Goal: Feedback & Contribution: Submit feedback/report problem

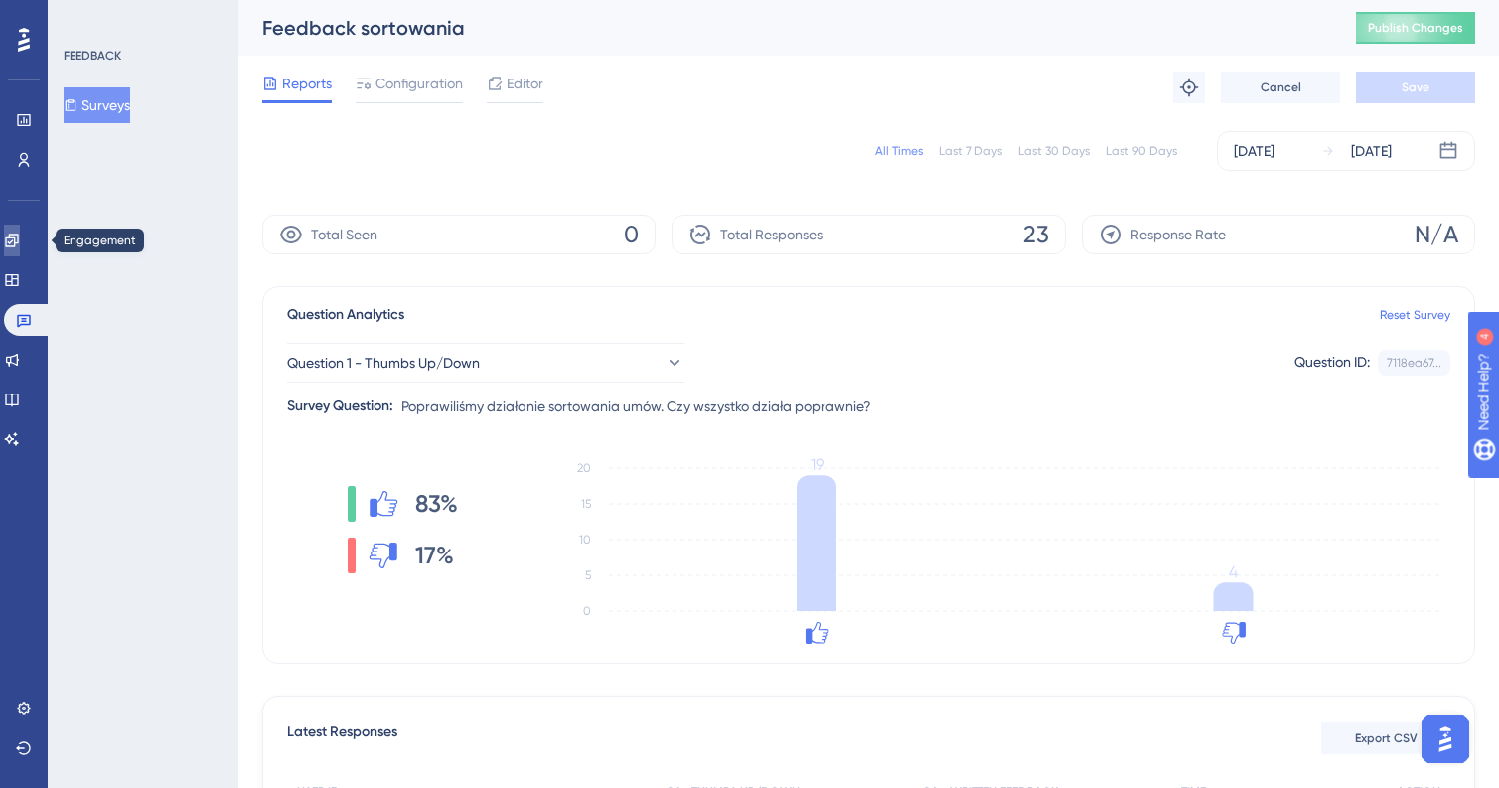
click at [18, 241] on icon at bounding box center [11, 239] width 13 height 13
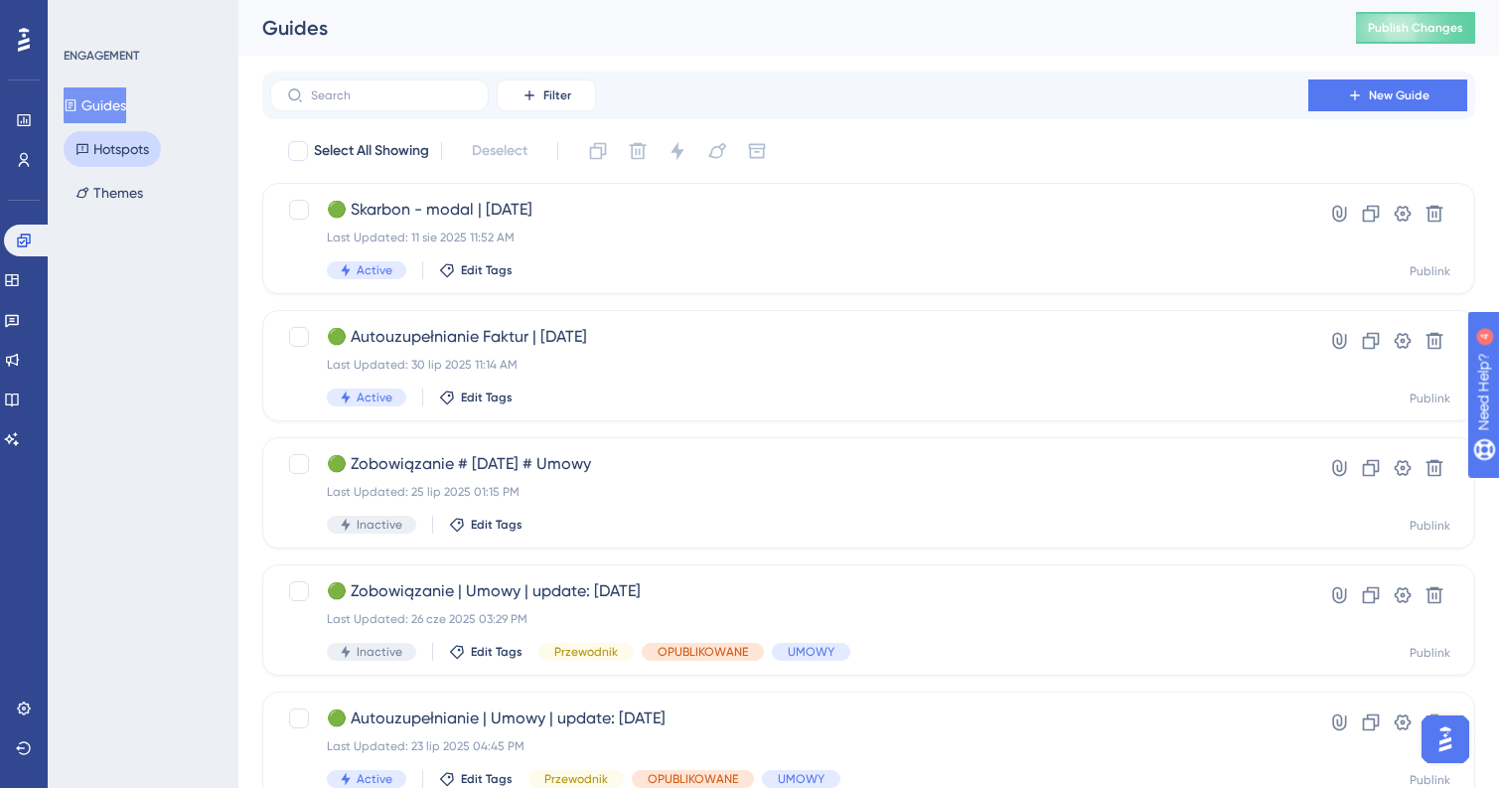
click at [118, 148] on button "Hotspots" at bounding box center [112, 149] width 97 height 36
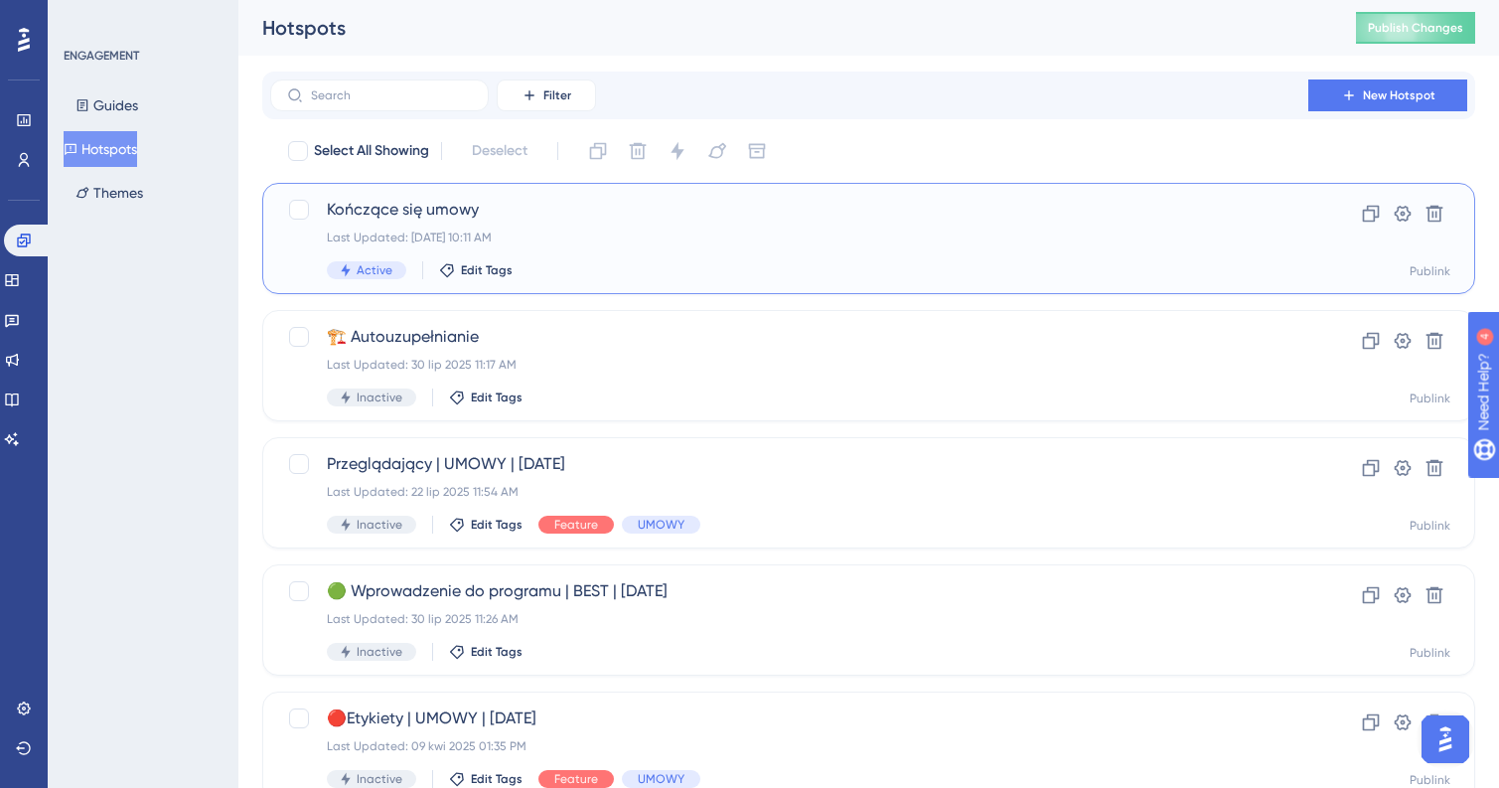
click at [729, 213] on span "Kończące się umowy" at bounding box center [789, 210] width 925 height 24
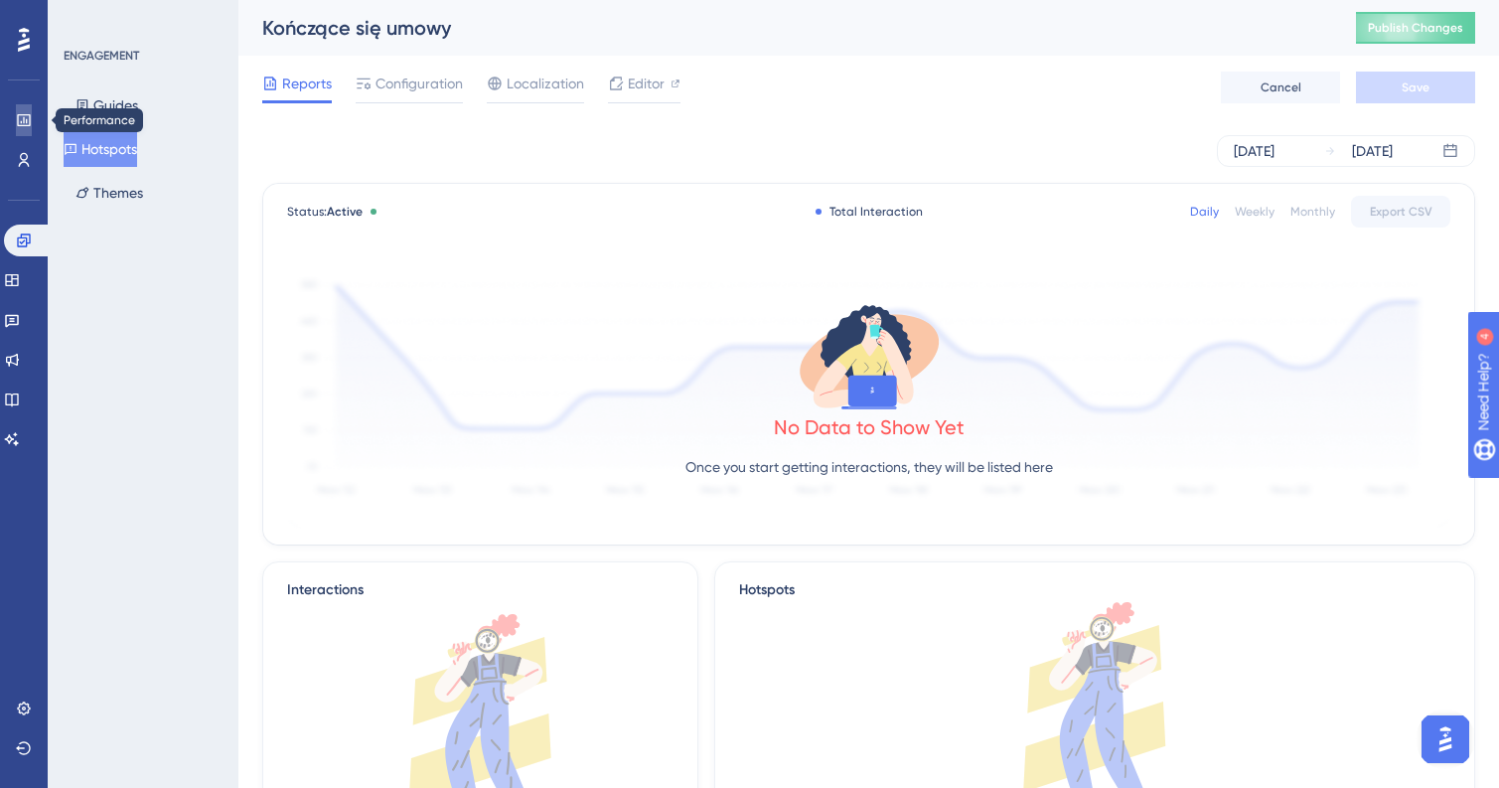
click at [25, 119] on icon at bounding box center [24, 120] width 16 height 16
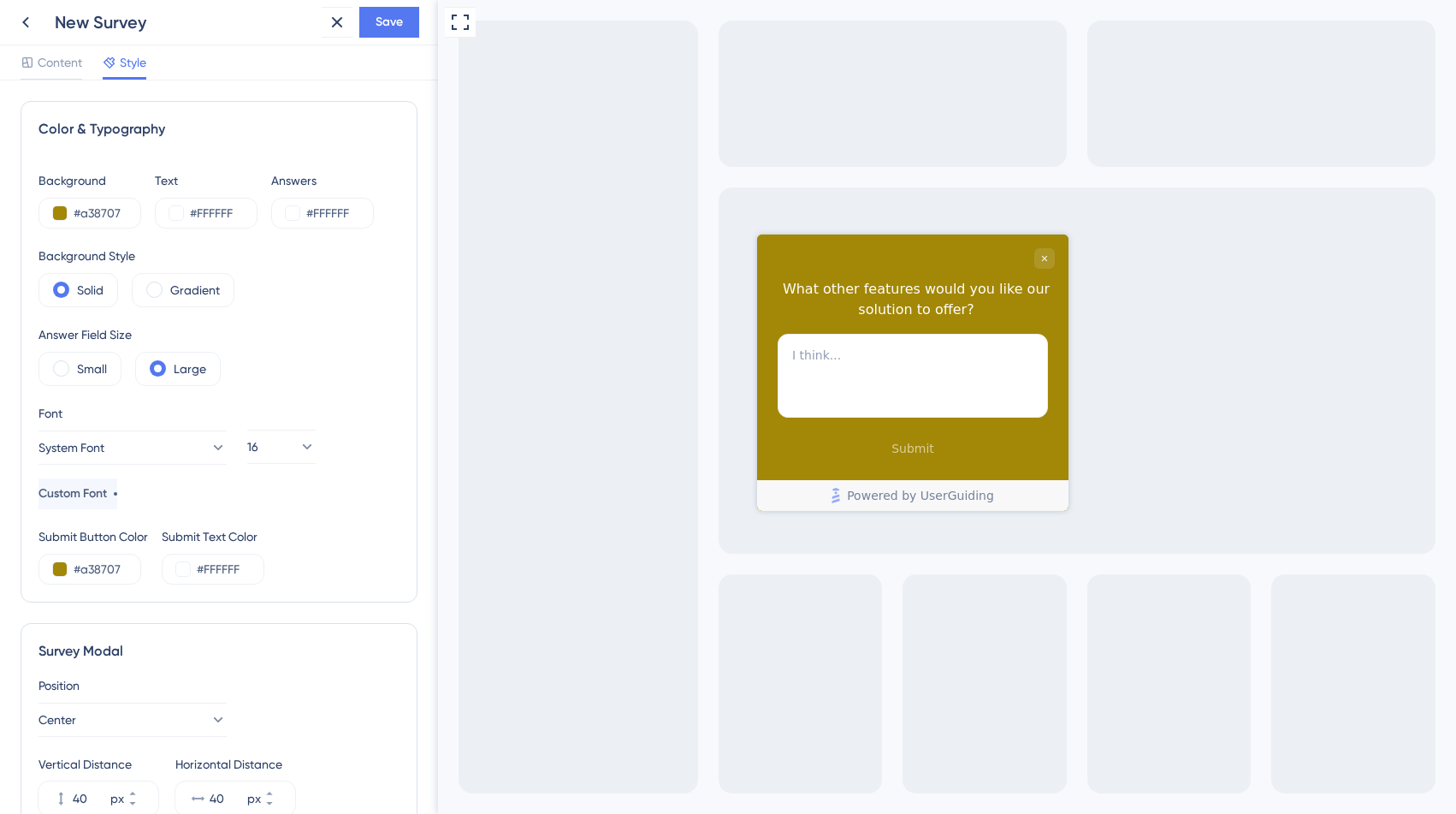
click at [871, 291] on div "What other features would you like our solution to offer?" at bounding box center [916, 300] width 277 height 41
click at [65, 67] on span "Content" at bounding box center [60, 63] width 45 height 21
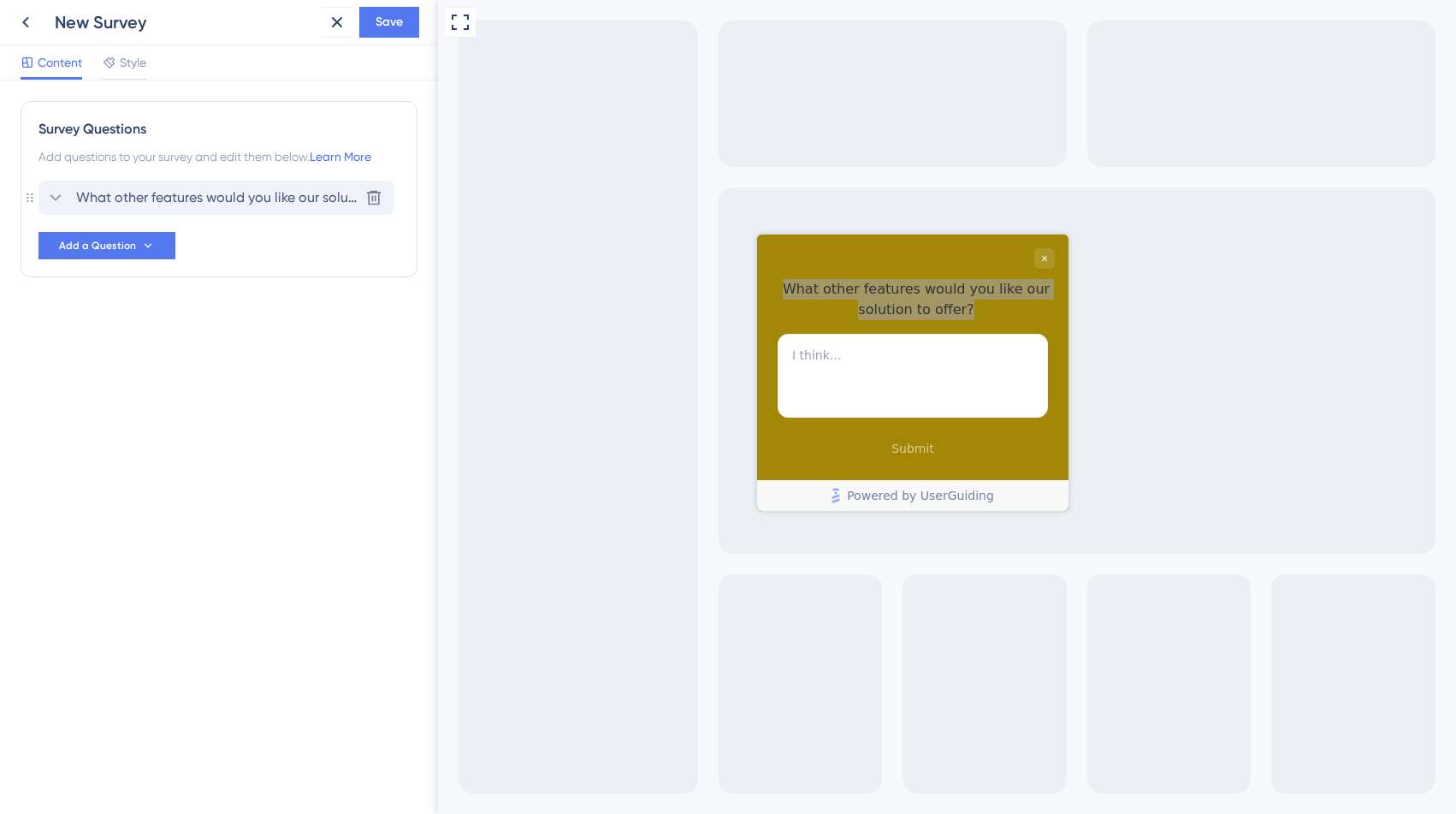
click at [170, 206] on span "What other features would you like our solution to offer?" at bounding box center [217, 198] width 282 height 21
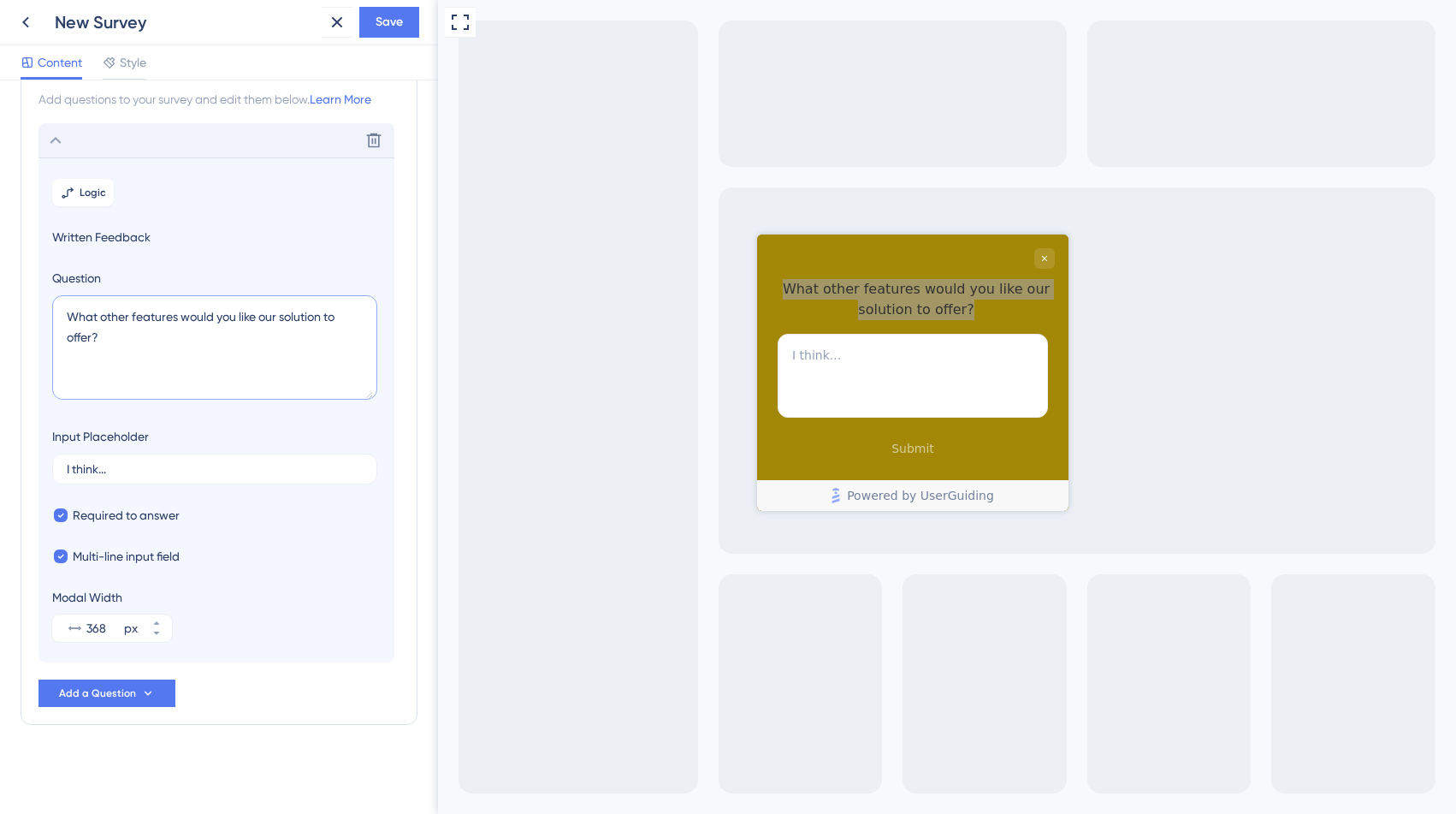
click at [121, 315] on textarea "What other features would you like our solution to offer?" at bounding box center [215, 347] width 325 height 104
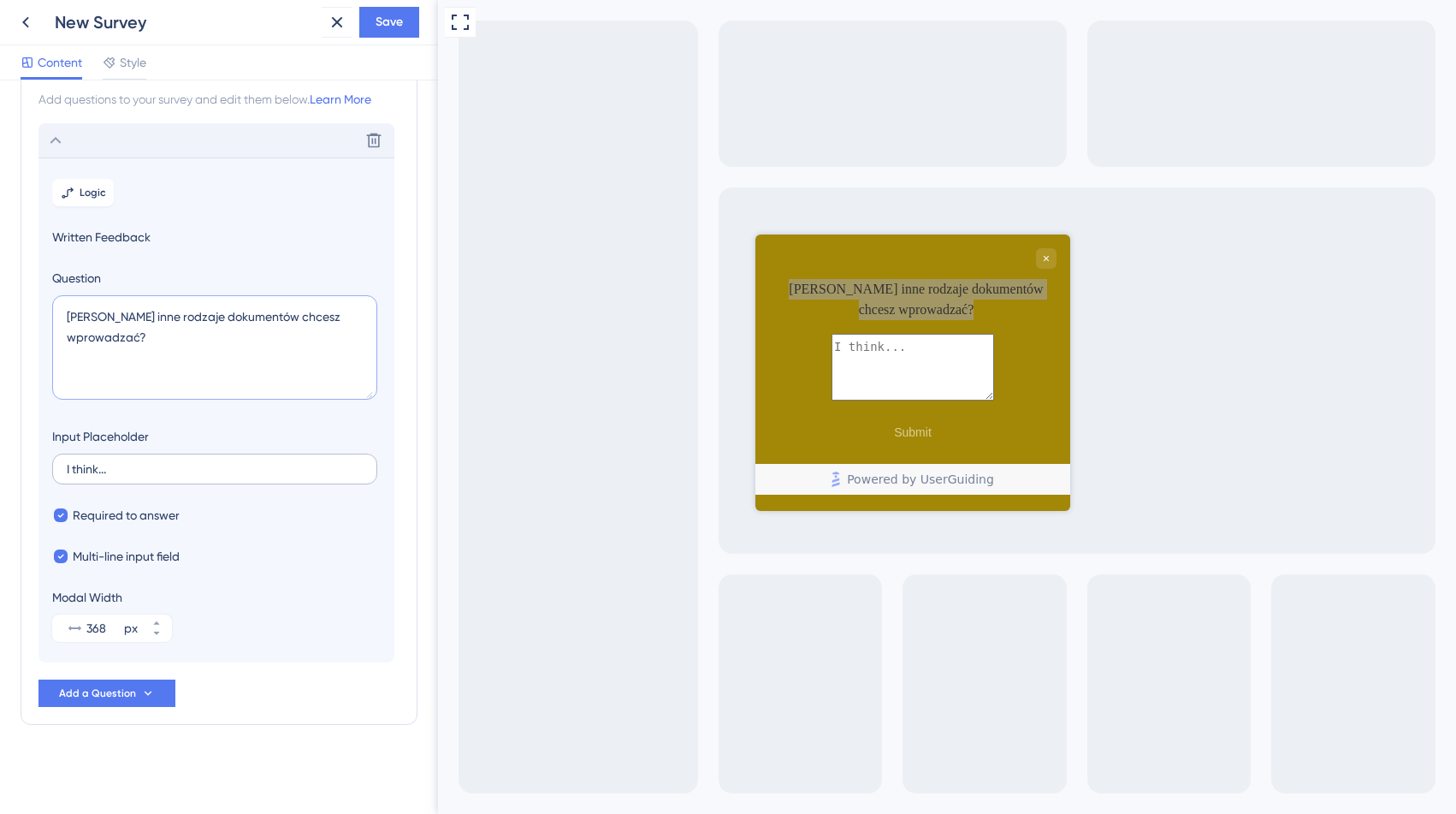
type textarea "[PERSON_NAME] inne rodzaje dokumentów chcesz wprowadzać?"
click at [92, 466] on input "I think..." at bounding box center [215, 469] width 296 height 12
type input "W"
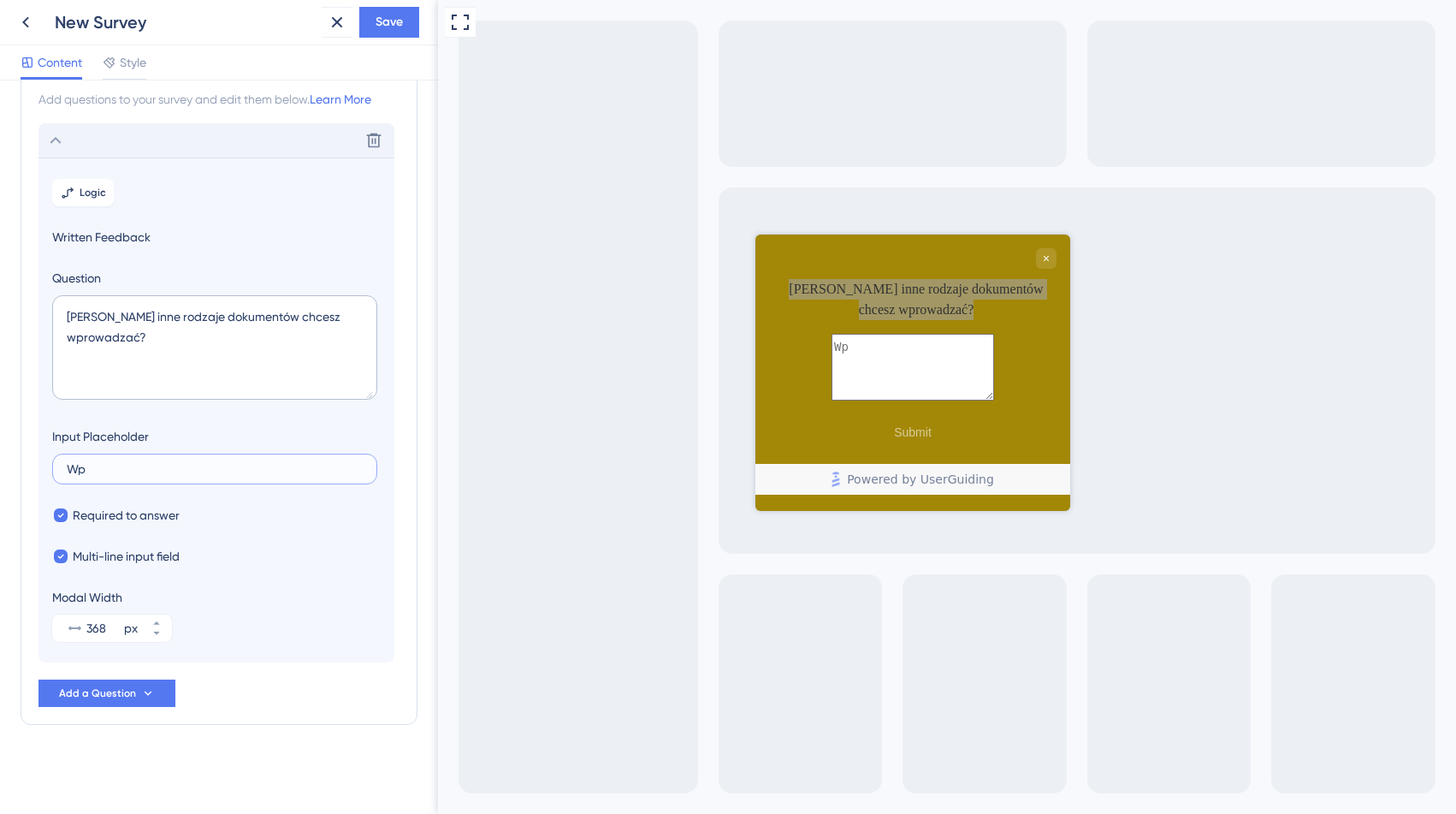
type input "W"
type input "Wypisz o"
click at [356, 319] on textarea "[PERSON_NAME] inne rodzaje dokumentów chcesz wprowadzać?" at bounding box center [215, 347] width 325 height 104
type textarea "[PERSON_NAME] inne rodzaje dokumentów chcesz wprowadzać do programu?"
click at [147, 470] on input "Wypisz o" at bounding box center [215, 469] width 296 height 12
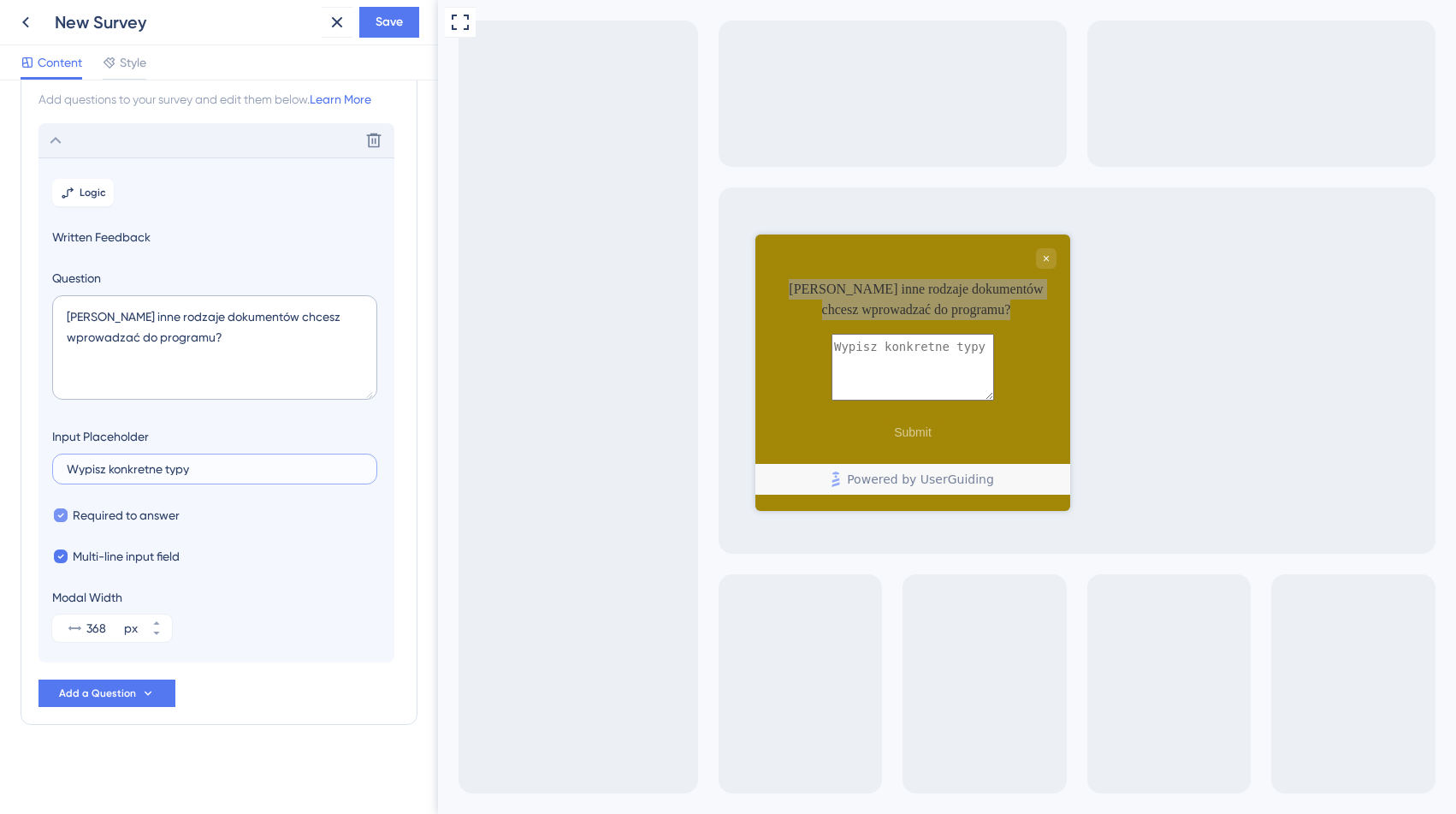
type input "Wypisz konkretne typy"
click at [55, 514] on div at bounding box center [61, 515] width 14 height 14
checkbox input "false"
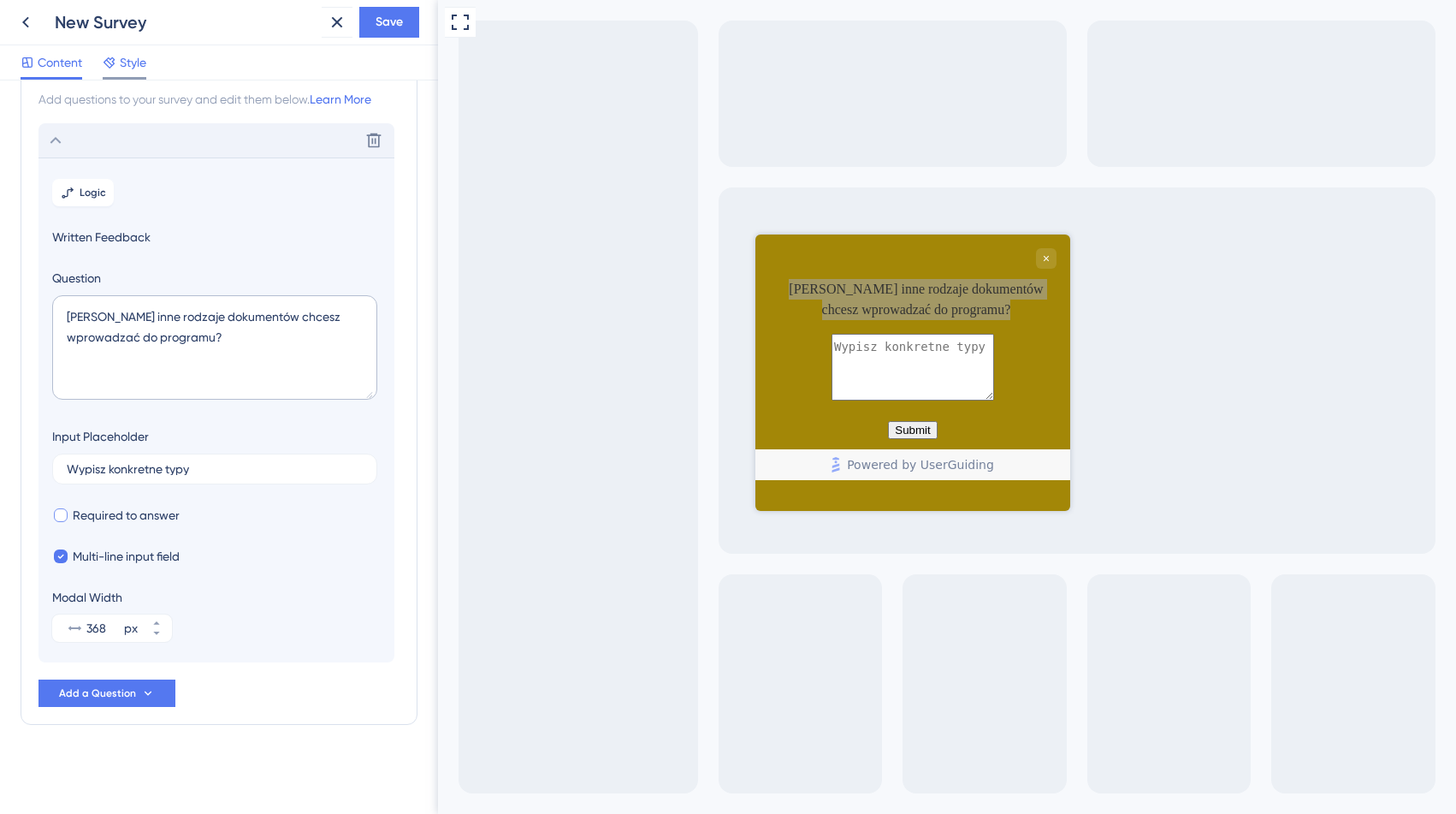
click at [140, 58] on span "Style" at bounding box center [133, 63] width 27 height 21
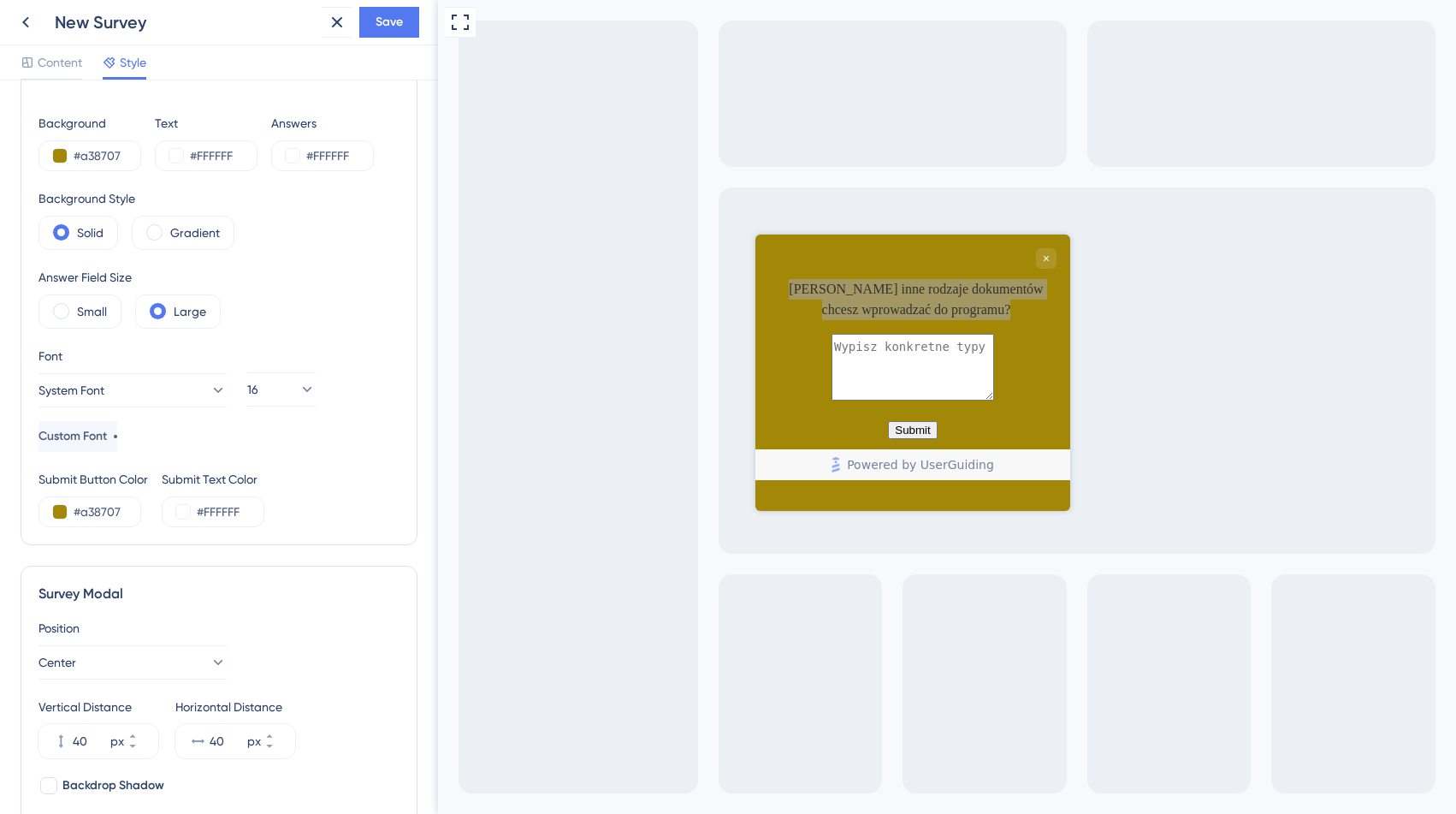
click at [769, 229] on div "Full Screen Preview" at bounding box center [947, 407] width 1018 height 814
drag, startPoint x: 769, startPoint y: 261, endPoint x: 1038, endPoint y: 588, distance: 423.4
click at [769, 261] on div at bounding box center [913, 258] width 288 height 21
click at [108, 155] on input "#a38707" at bounding box center [108, 156] width 70 height 21
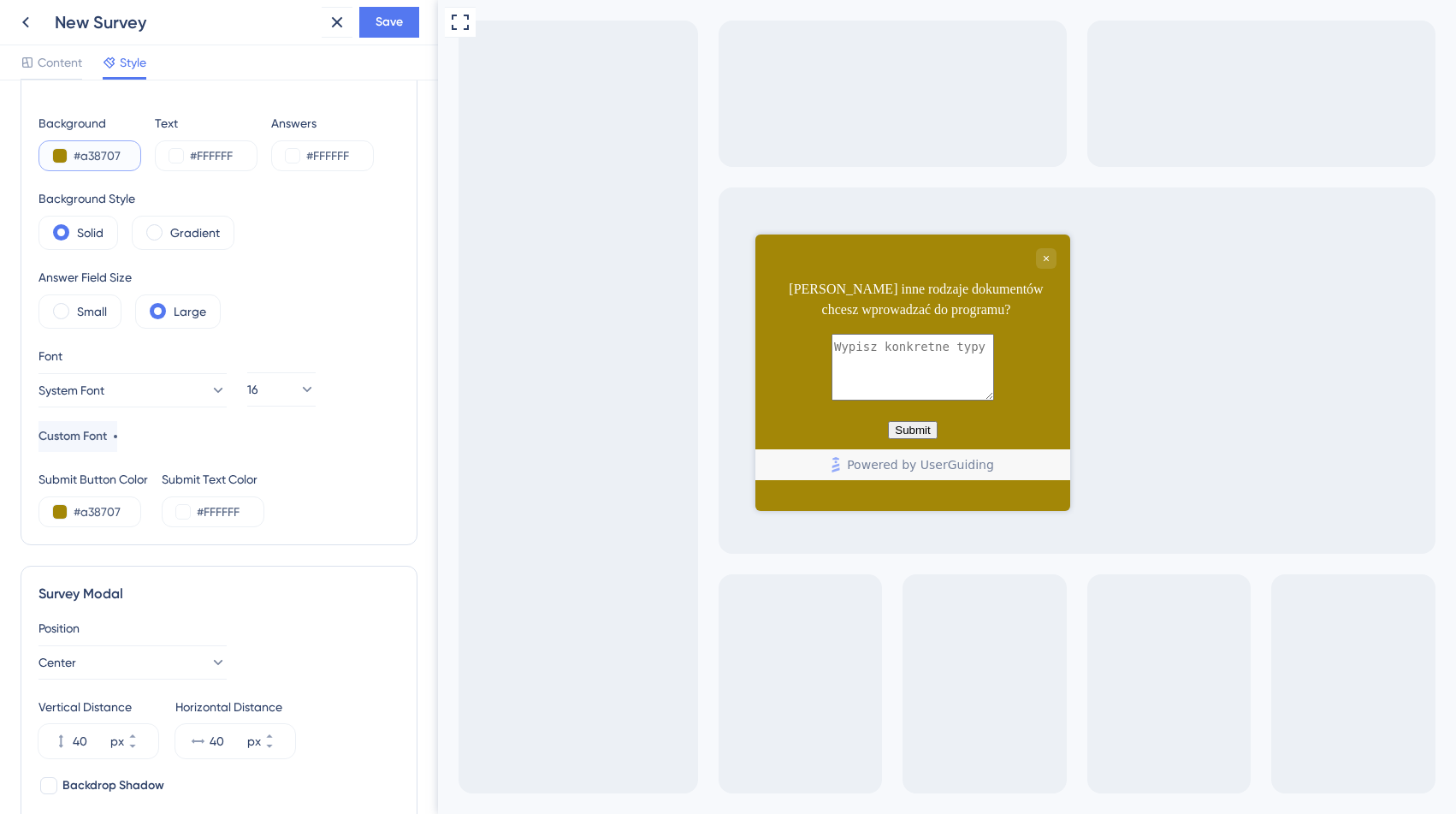
paste input "1A2569"
type input "#1A2569"
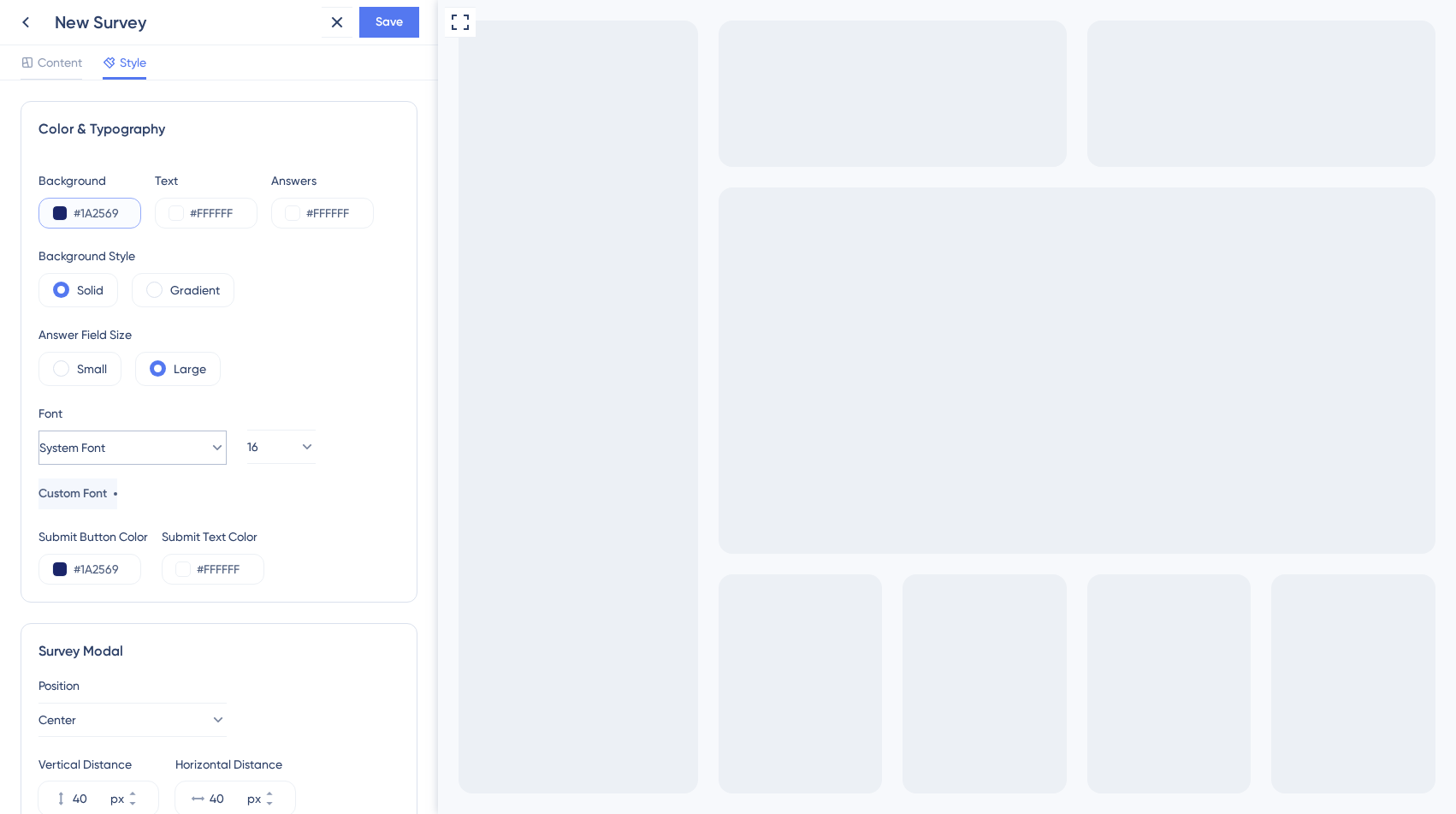
type input "#1A2569"
click at [151, 450] on button "System Font" at bounding box center [133, 448] width 189 height 34
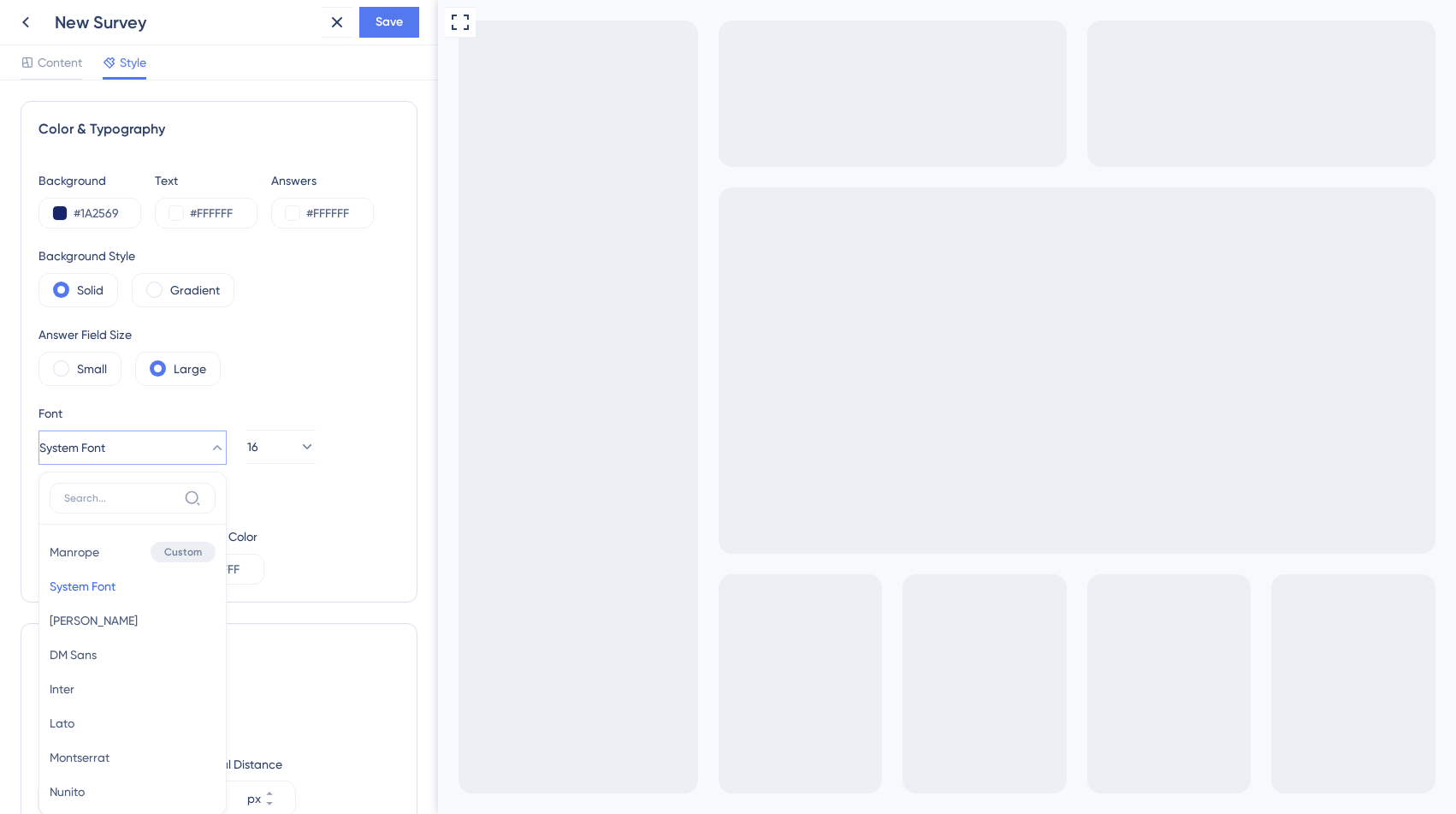
scroll to position [197, 0]
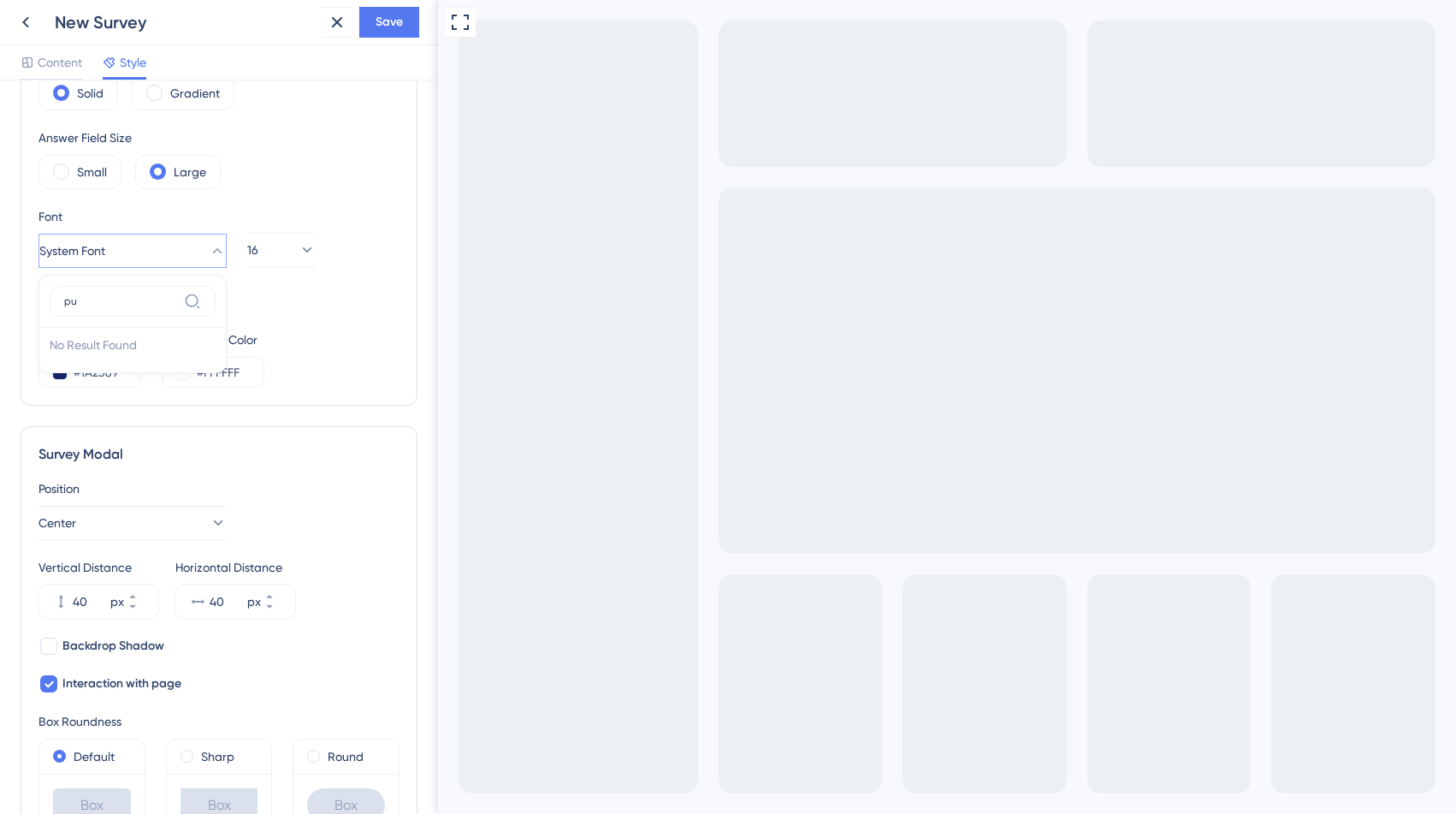
type input "p"
click at [383, 358] on div "Submit Button Color #1A2569 Submit Text Color #FFFFFF" at bounding box center [219, 359] width 361 height 59
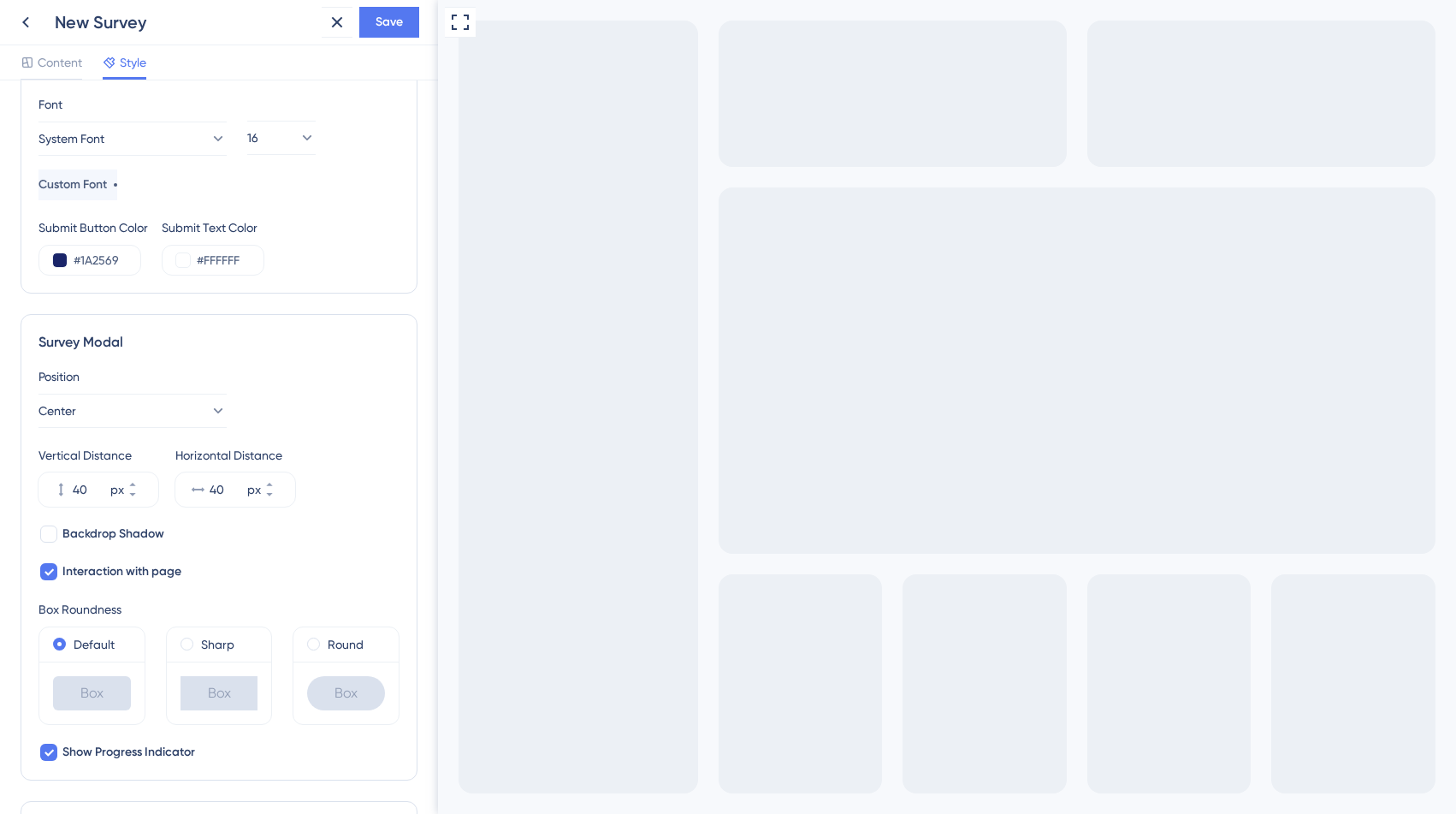
scroll to position [311, 0]
click at [101, 250] on input "#1A2569" at bounding box center [108, 258] width 70 height 21
click at [231, 250] on input "#FFFFFF" at bounding box center [232, 258] width 70 height 21
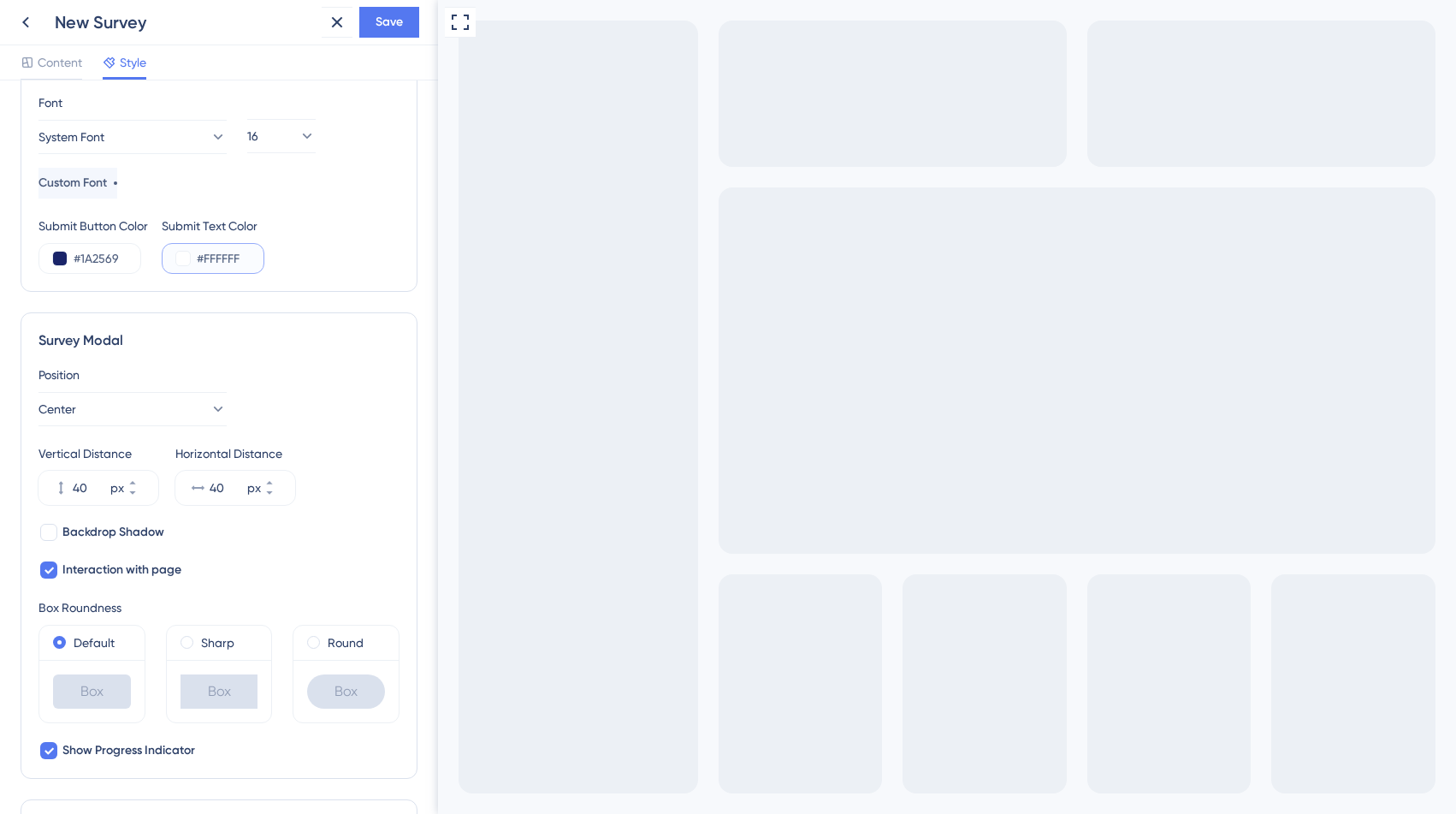
click at [231, 250] on input "#FFFFFF" at bounding box center [232, 258] width 70 height 21
click at [101, 257] on input "#1A2569" at bounding box center [108, 258] width 70 height 21
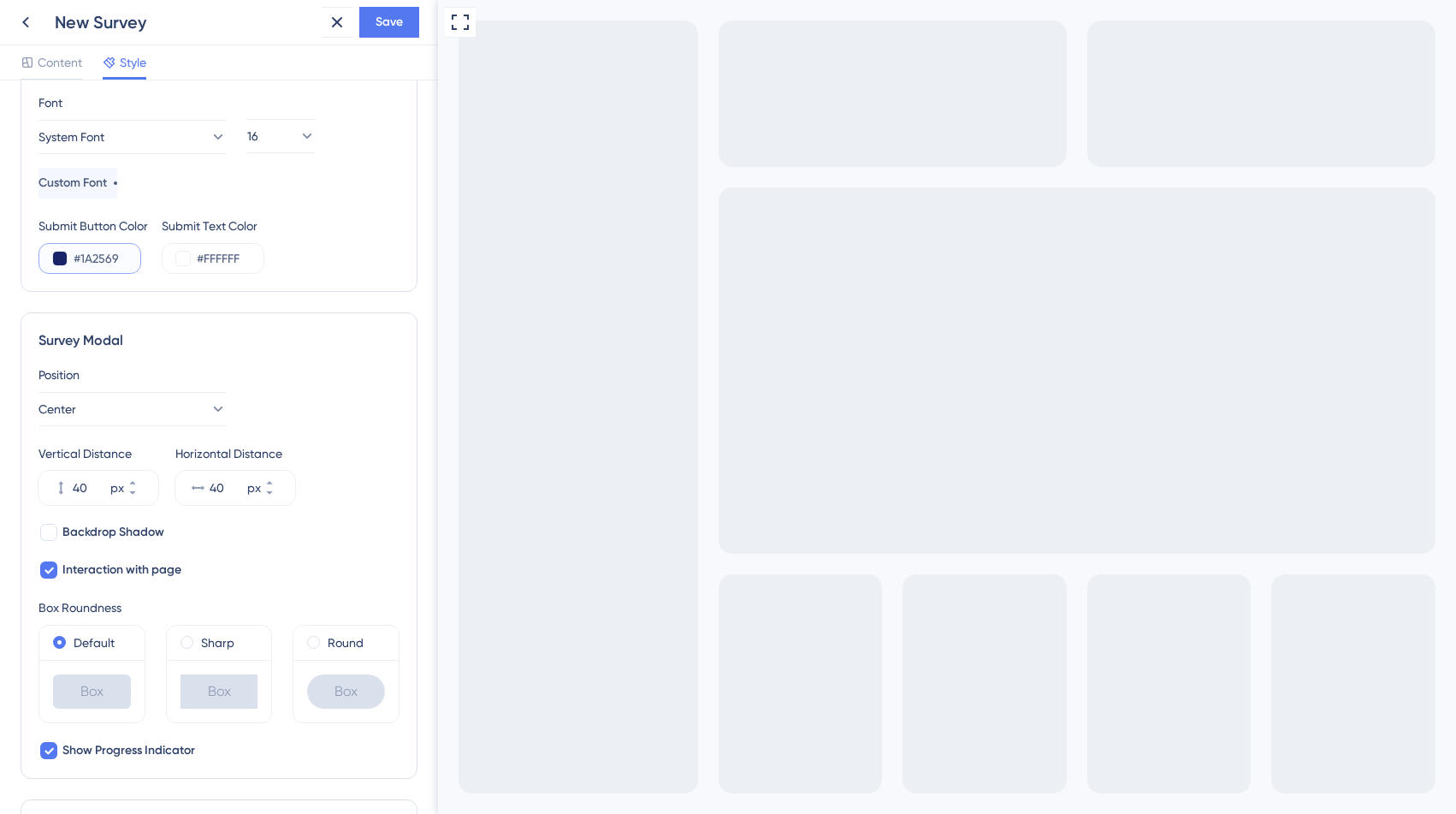
click at [101, 257] on input "#1A2569" at bounding box center [108, 258] width 70 height 21
type input "#FFFFFF"
click at [235, 256] on input "#FFFFFF" at bounding box center [232, 258] width 70 height 21
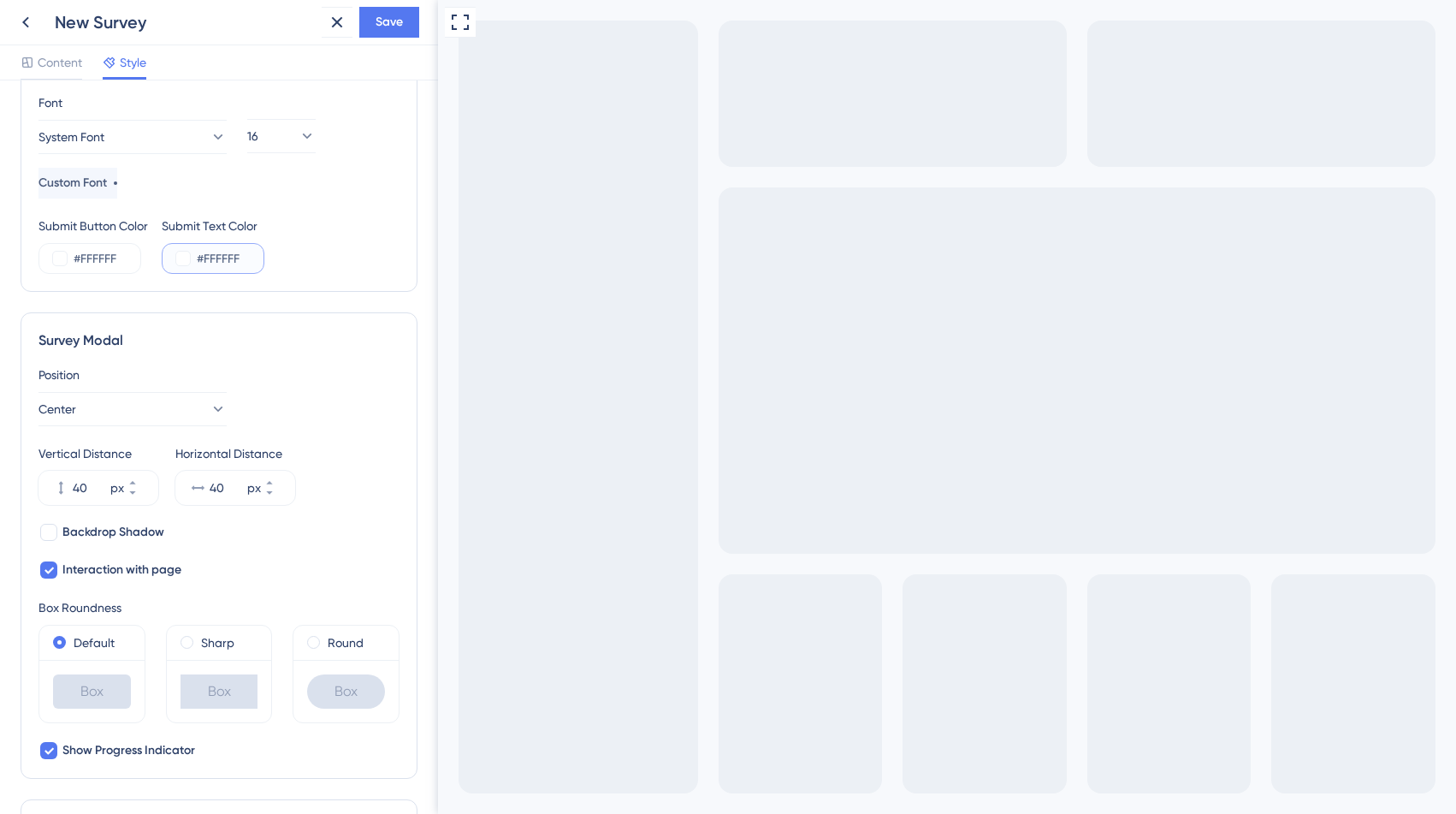
click at [235, 256] on input "#FFFFFF" at bounding box center [232, 258] width 70 height 21
paste input "1A256"
click at [346, 244] on div "Submit Button Color #FFFFFF Submit Text Color #1A256" at bounding box center [219, 245] width 361 height 59
click at [197, 258] on input "#1A256" at bounding box center [232, 258] width 70 height 21
click at [224, 256] on input "#1A256" at bounding box center [232, 258] width 70 height 21
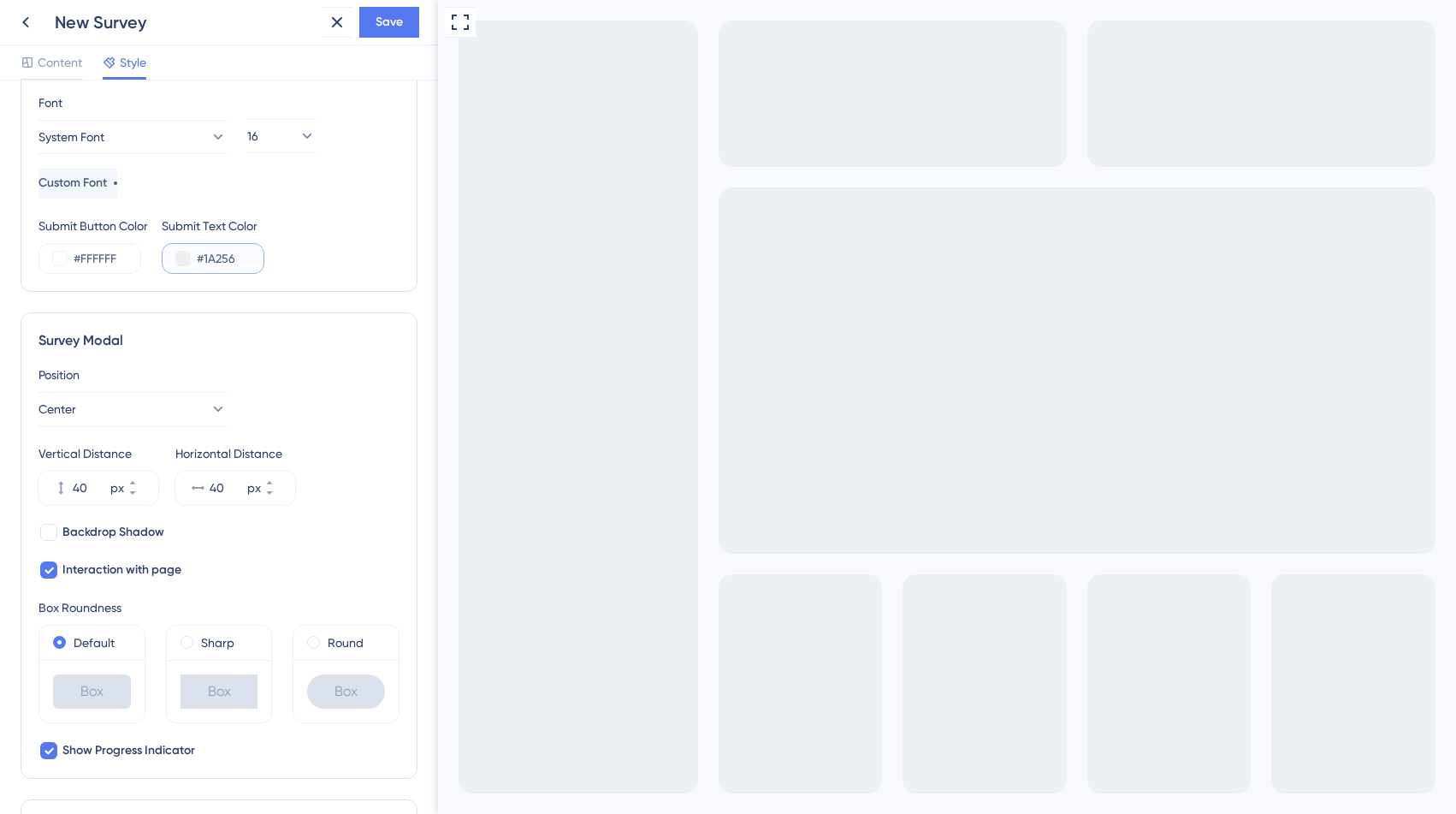
click at [224, 256] on input "#1A256" at bounding box center [232, 258] width 70 height 21
paste input "9"
type input "#1A2569"
click at [428, 263] on div "Color & Typography Background #1A2569 Text #FFFFFF Answers #FFFFFF Background S…" at bounding box center [219, 447] width 438 height 734
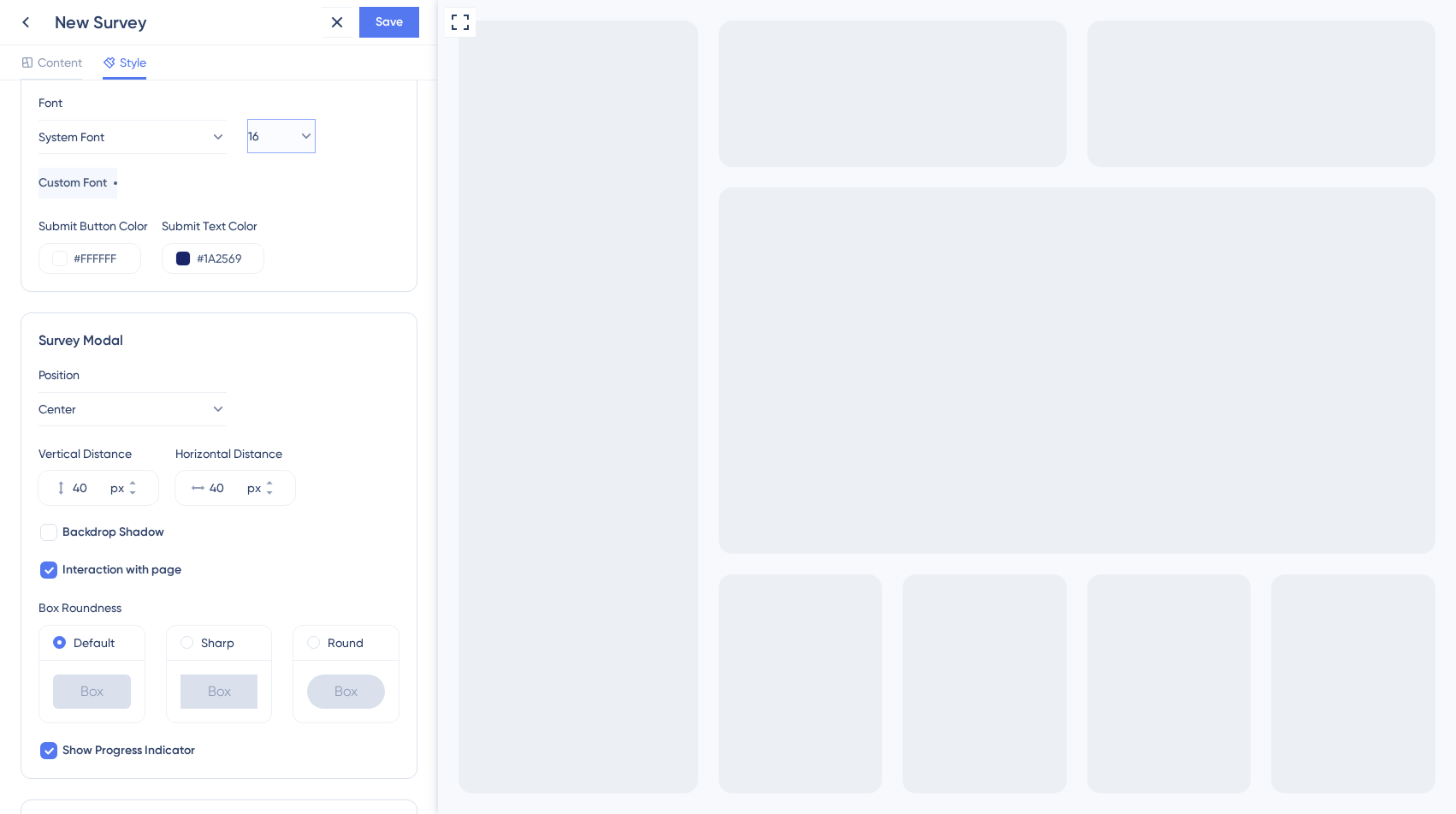
click at [302, 134] on icon at bounding box center [307, 136] width 9 height 5
click at [281, 433] on div "18 18" at bounding box center [282, 431] width 26 height 34
click at [108, 188] on span "Custom Font" at bounding box center [74, 186] width 68 height 21
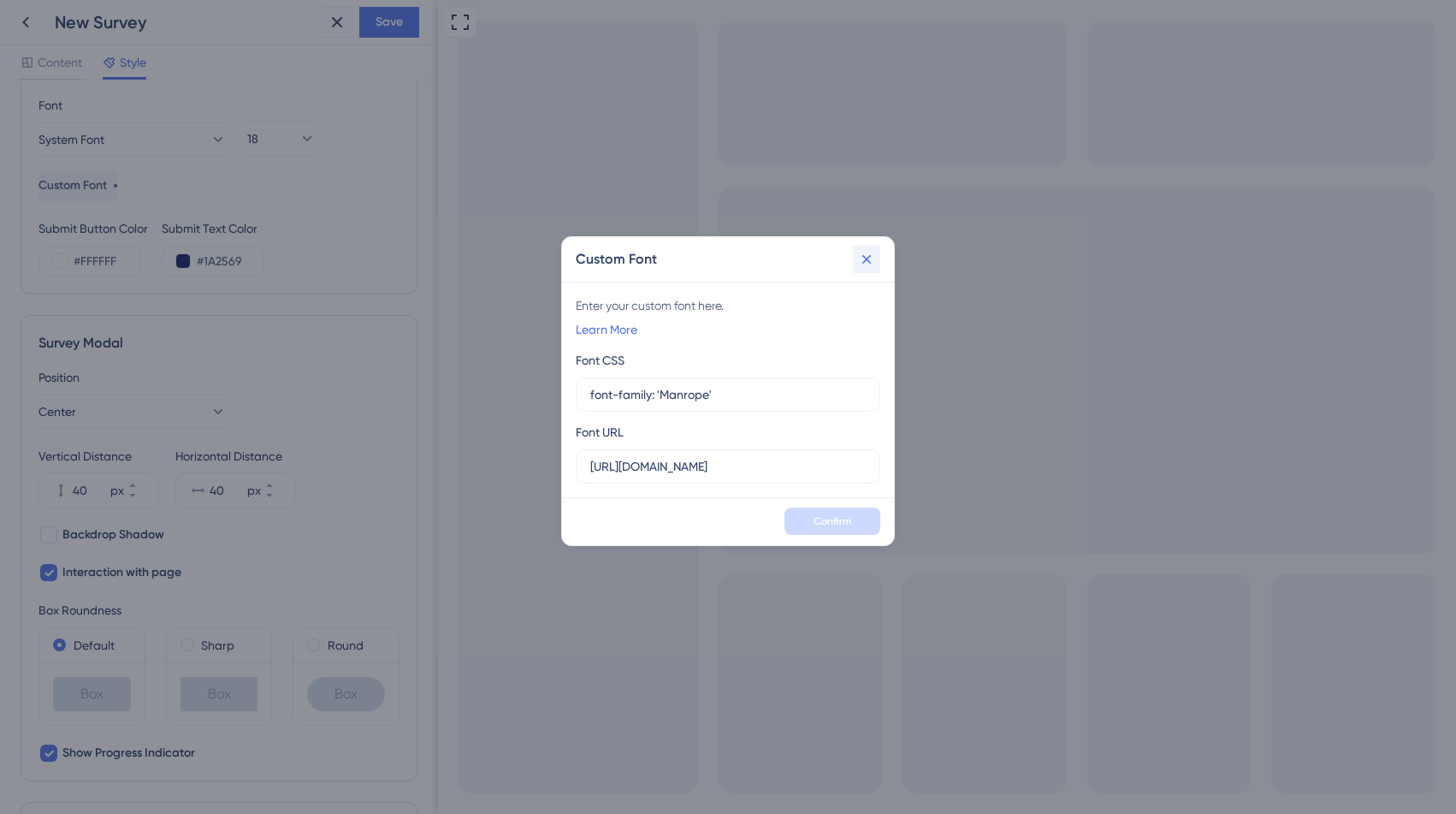
click at [868, 265] on icon at bounding box center [867, 259] width 17 height 17
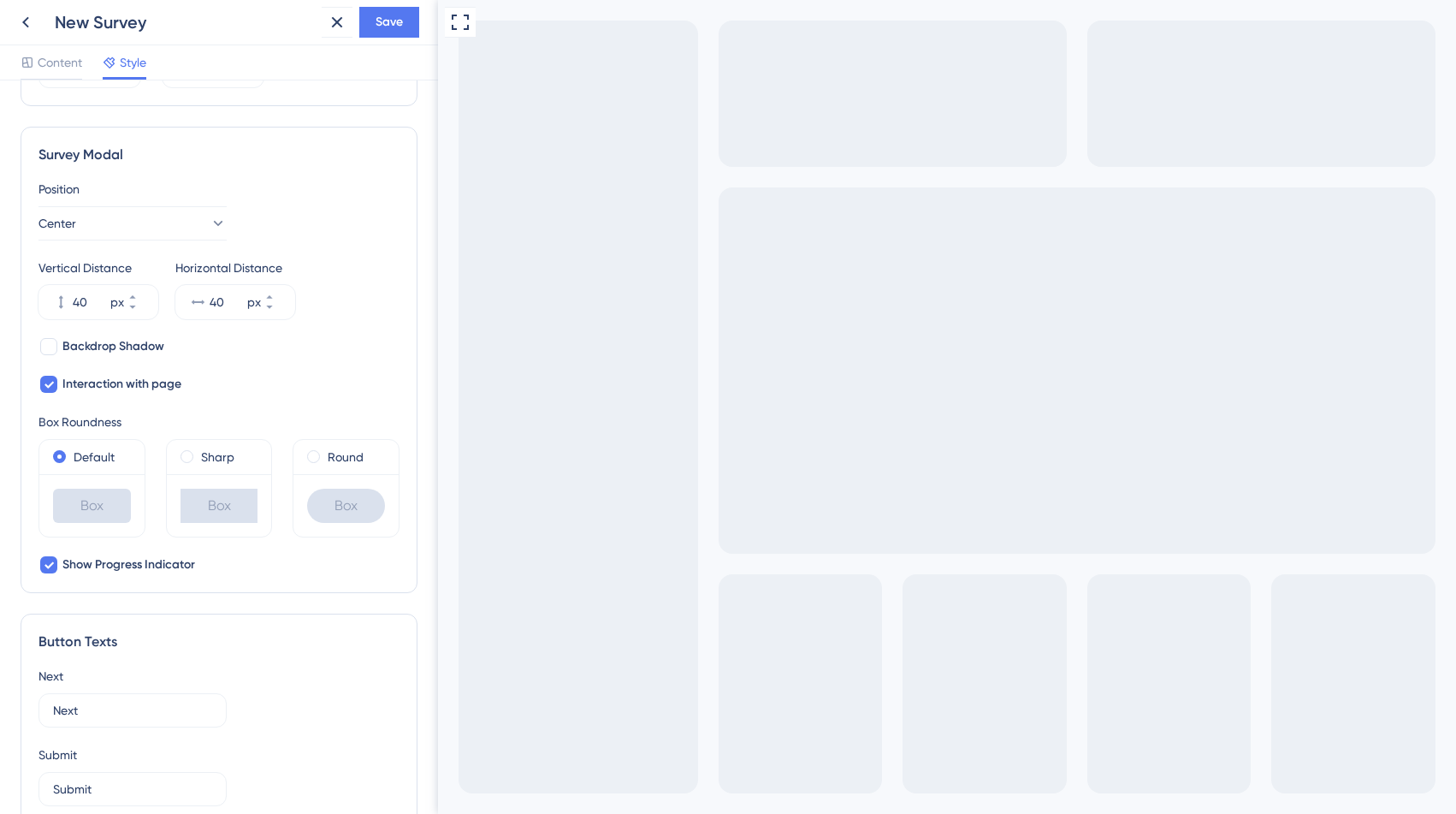
scroll to position [499, 0]
click at [143, 348] on span "Backdrop Shadow" at bounding box center [114, 345] width 102 height 21
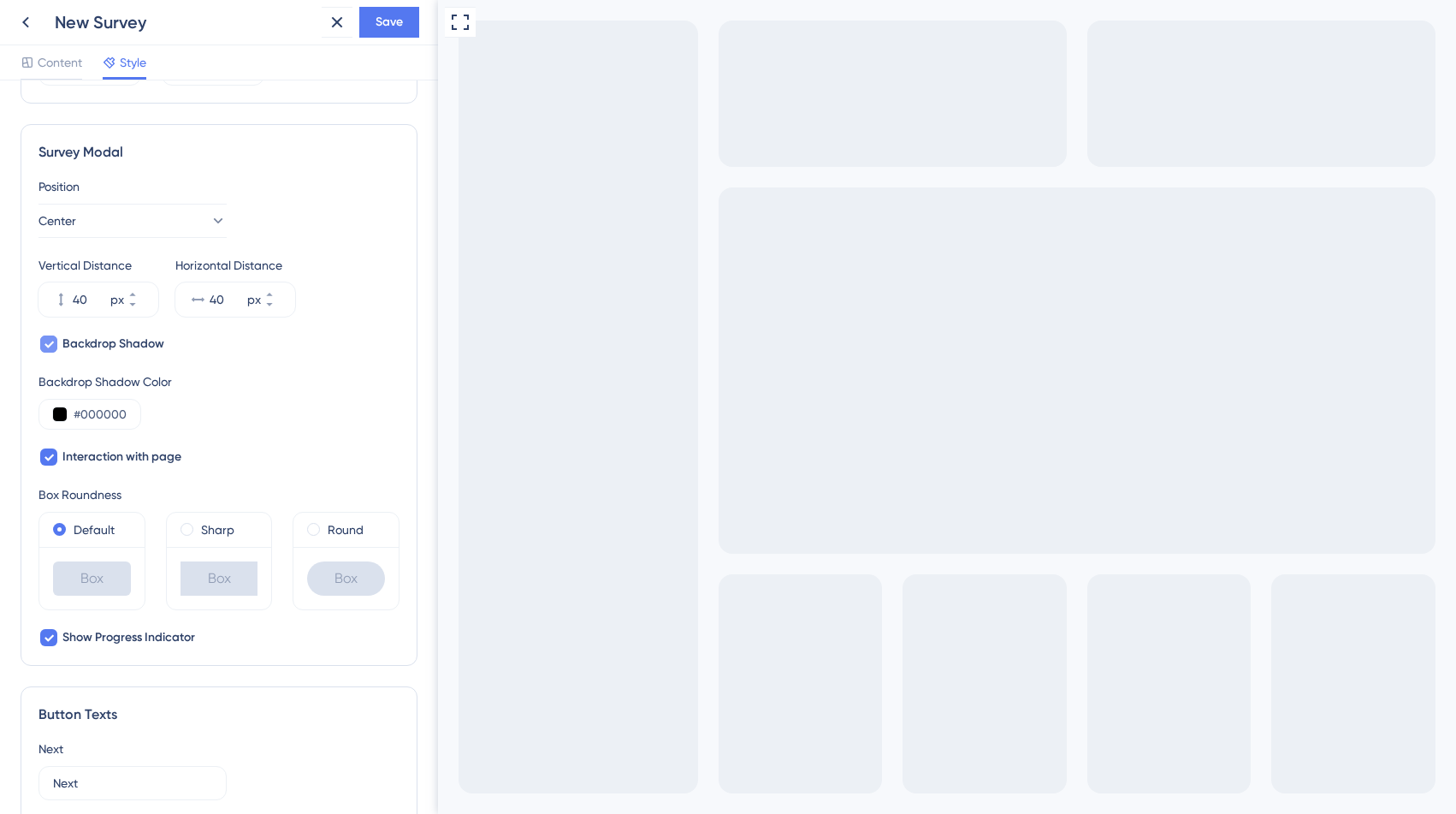
click at [143, 348] on span "Backdrop Shadow" at bounding box center [114, 345] width 102 height 21
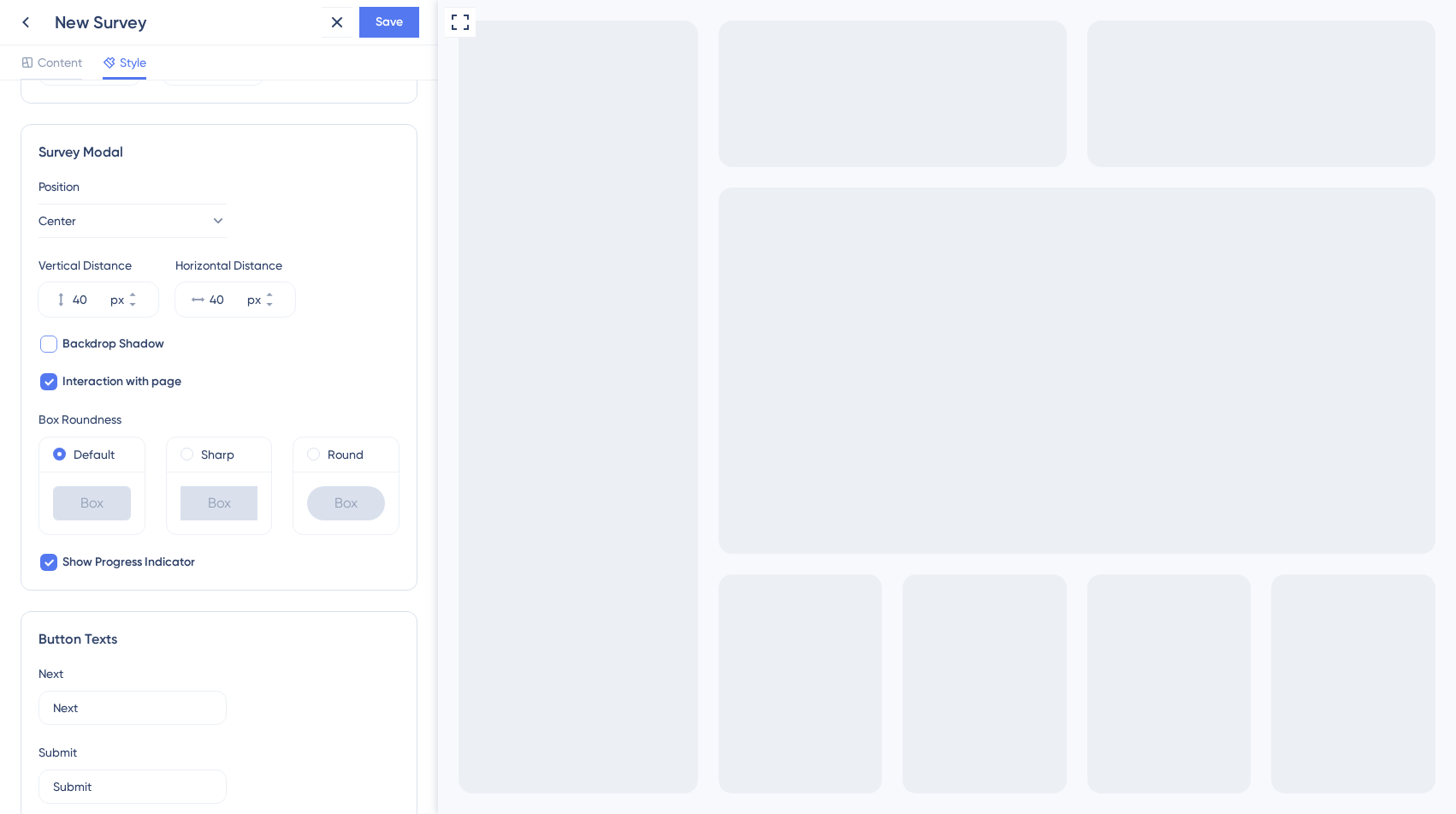
click at [143, 348] on span "Backdrop Shadow" at bounding box center [114, 345] width 102 height 21
checkbox input "true"
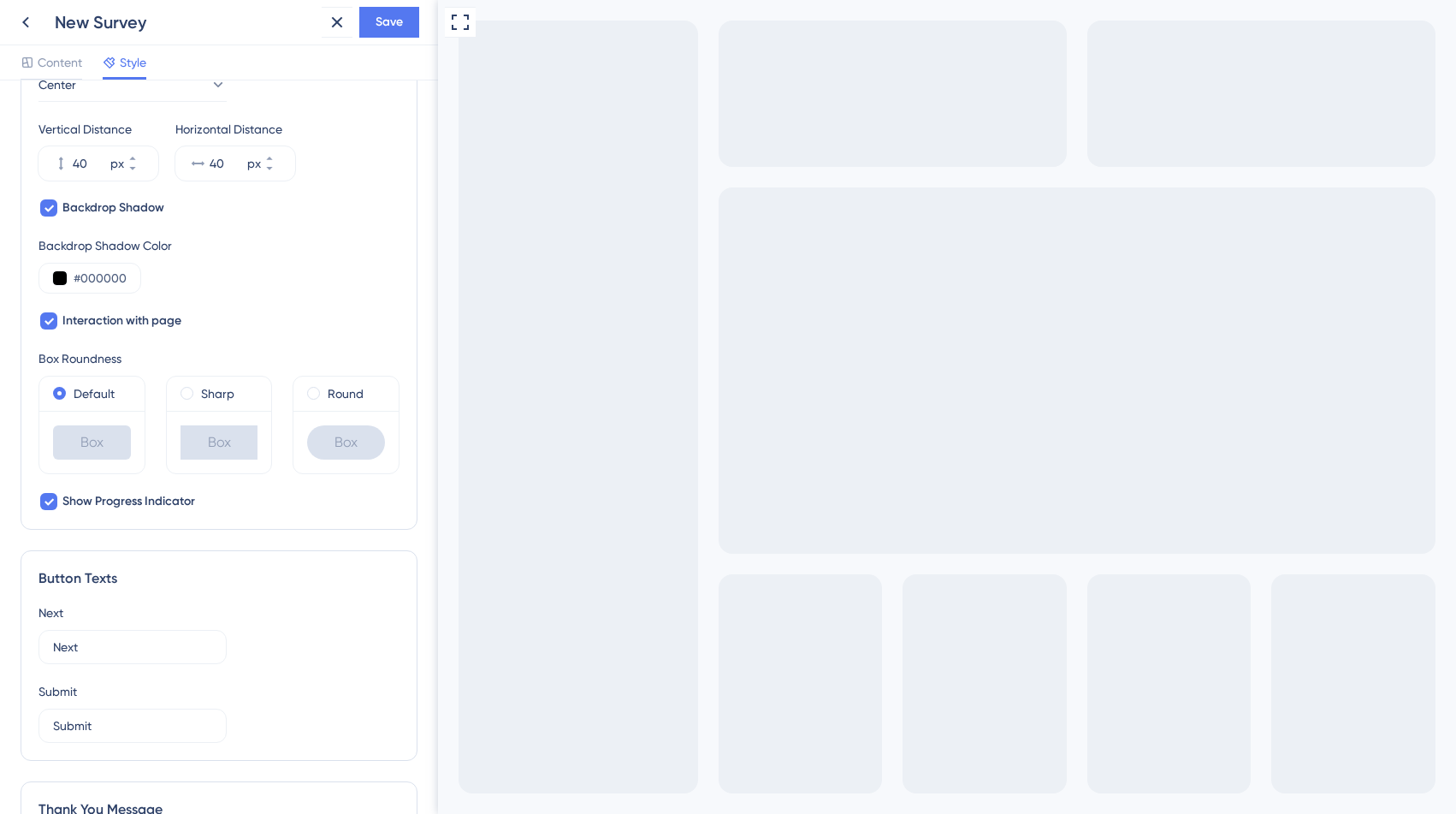
scroll to position [648, 0]
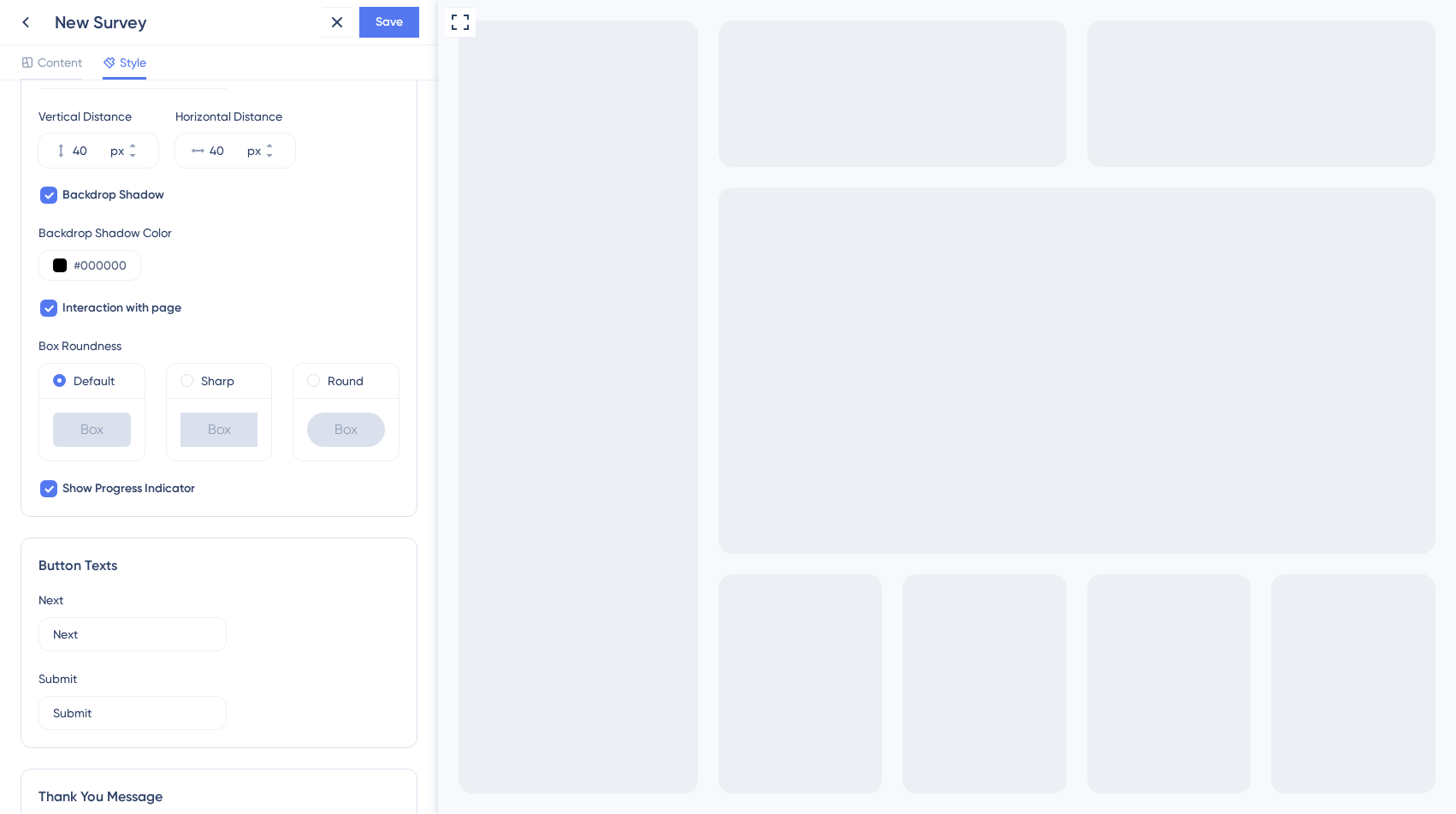
click at [346, 429] on div "Box" at bounding box center [346, 430] width 77 height 34
click at [325, 384] on div "Round" at bounding box center [346, 381] width 77 height 21
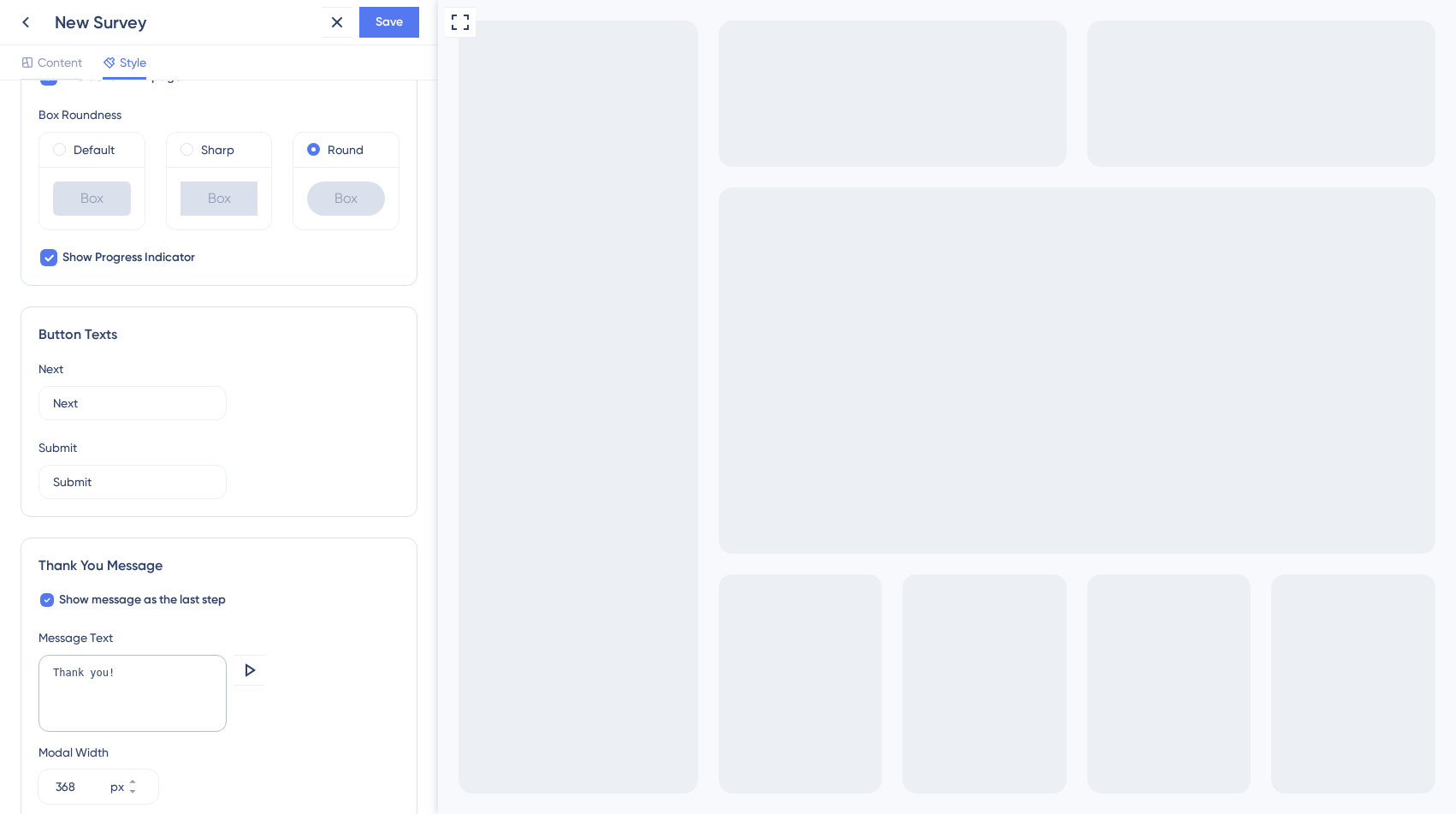
scroll to position [904, 0]
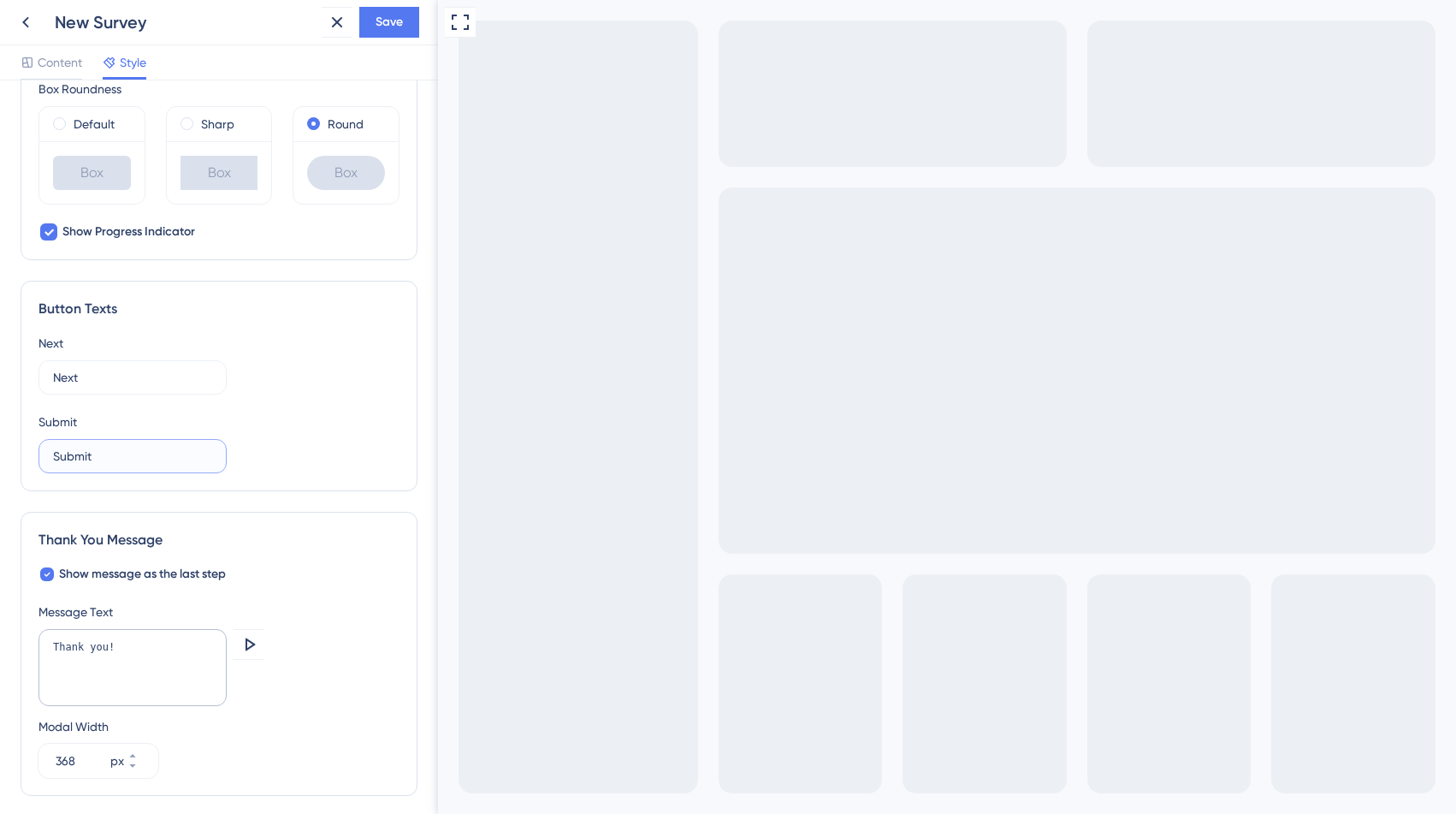
click at [84, 457] on input "Submit" at bounding box center [133, 457] width 159 height 19
type input "Prześlij odpowiedź"
click at [227, 380] on div "Next Next" at bounding box center [219, 364] width 361 height 62
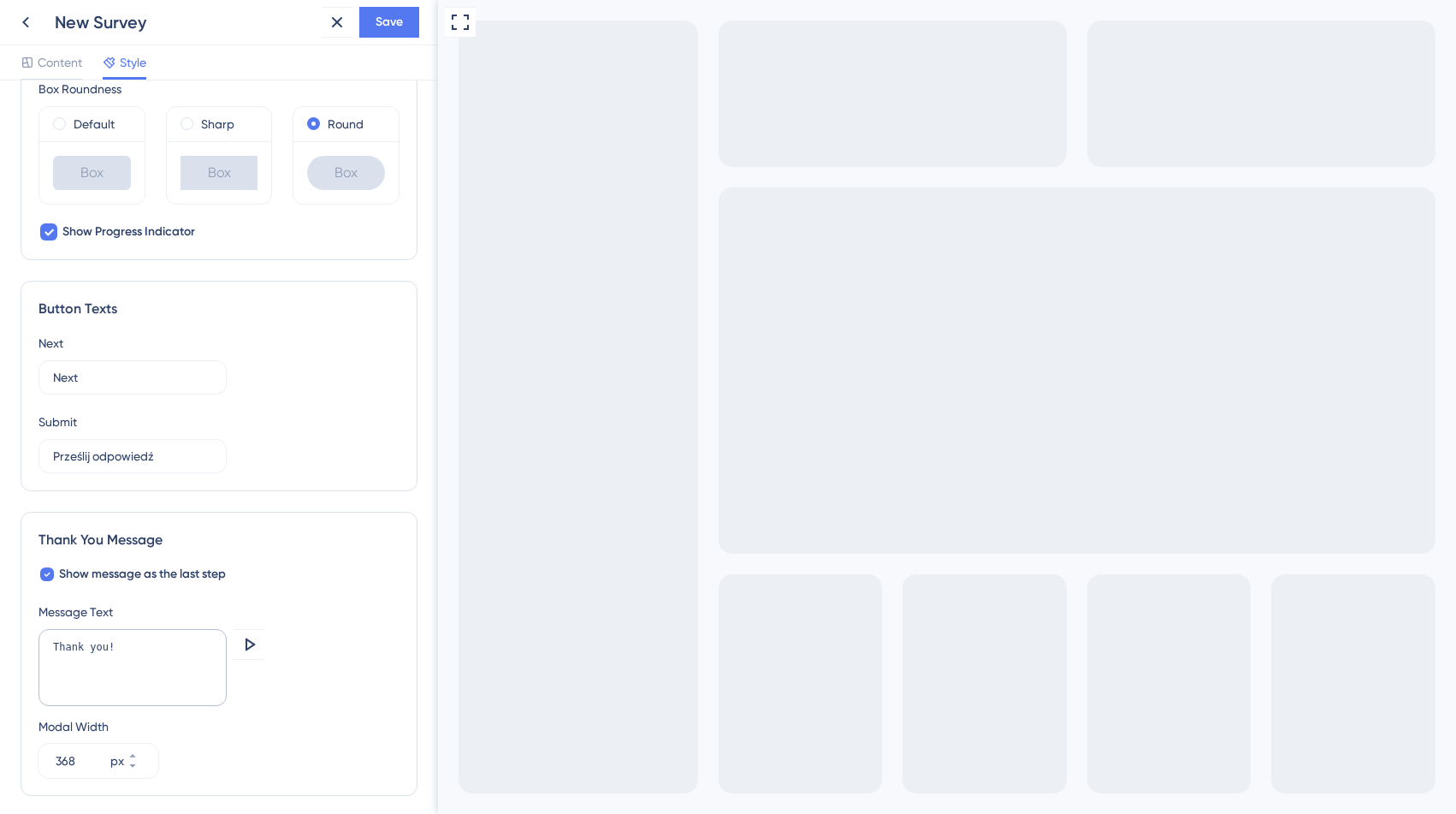
scroll to position [976, 0]
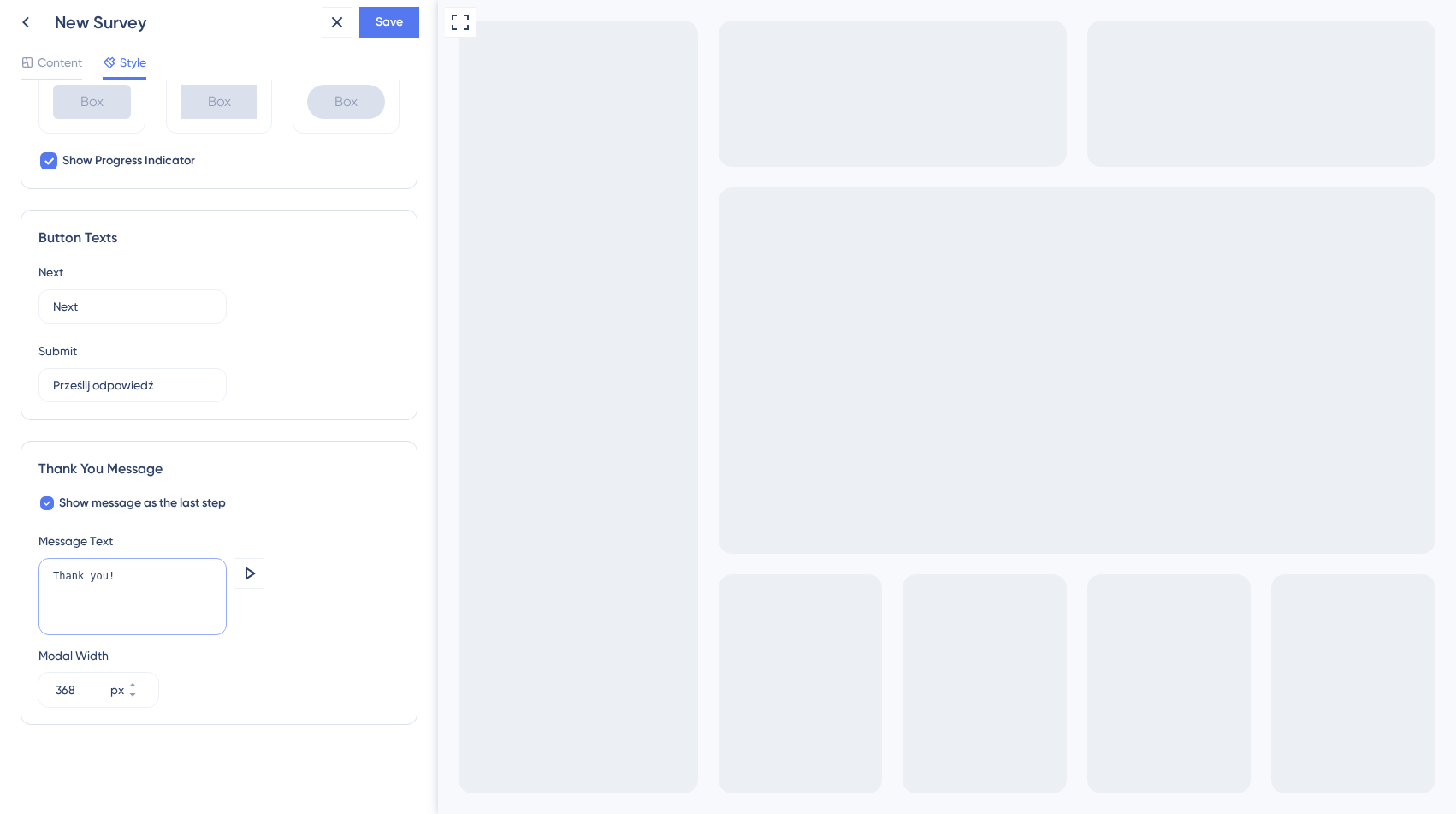
click at [115, 571] on textarea "Thank you!" at bounding box center [133, 596] width 189 height 77
type textarea "Dziękujemy za Twij"
click at [301, 470] on div "Thank You Message" at bounding box center [219, 469] width 361 height 21
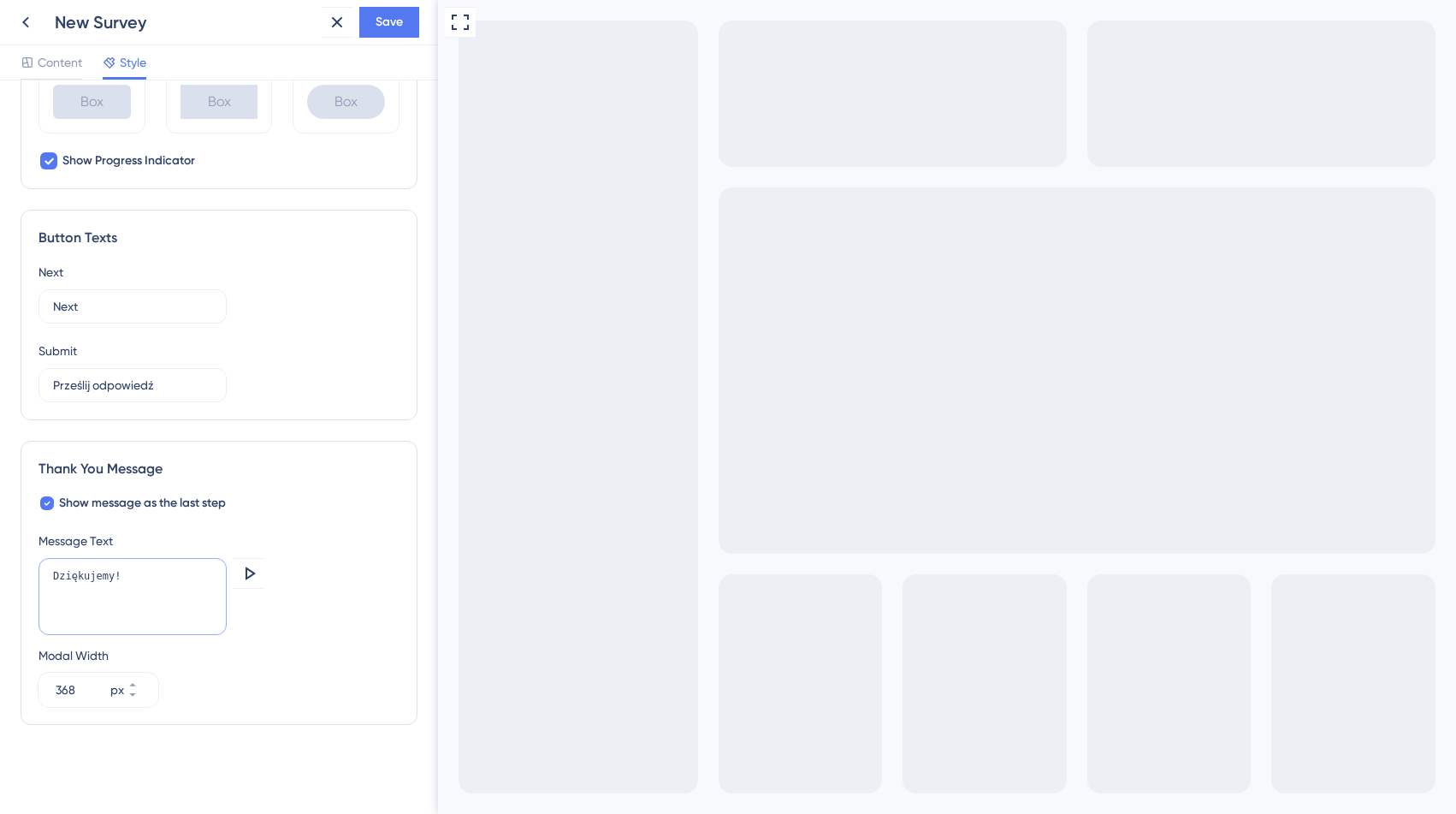
click at [141, 570] on textarea "Dziękujemy!" at bounding box center [133, 596] width 189 height 77
type textarea "Dziękujemy! Dzięki Tobie możemy pracować nad ulepszeniem platformy"
click at [360, 696] on div "Modal Width 368 px" at bounding box center [219, 676] width 361 height 62
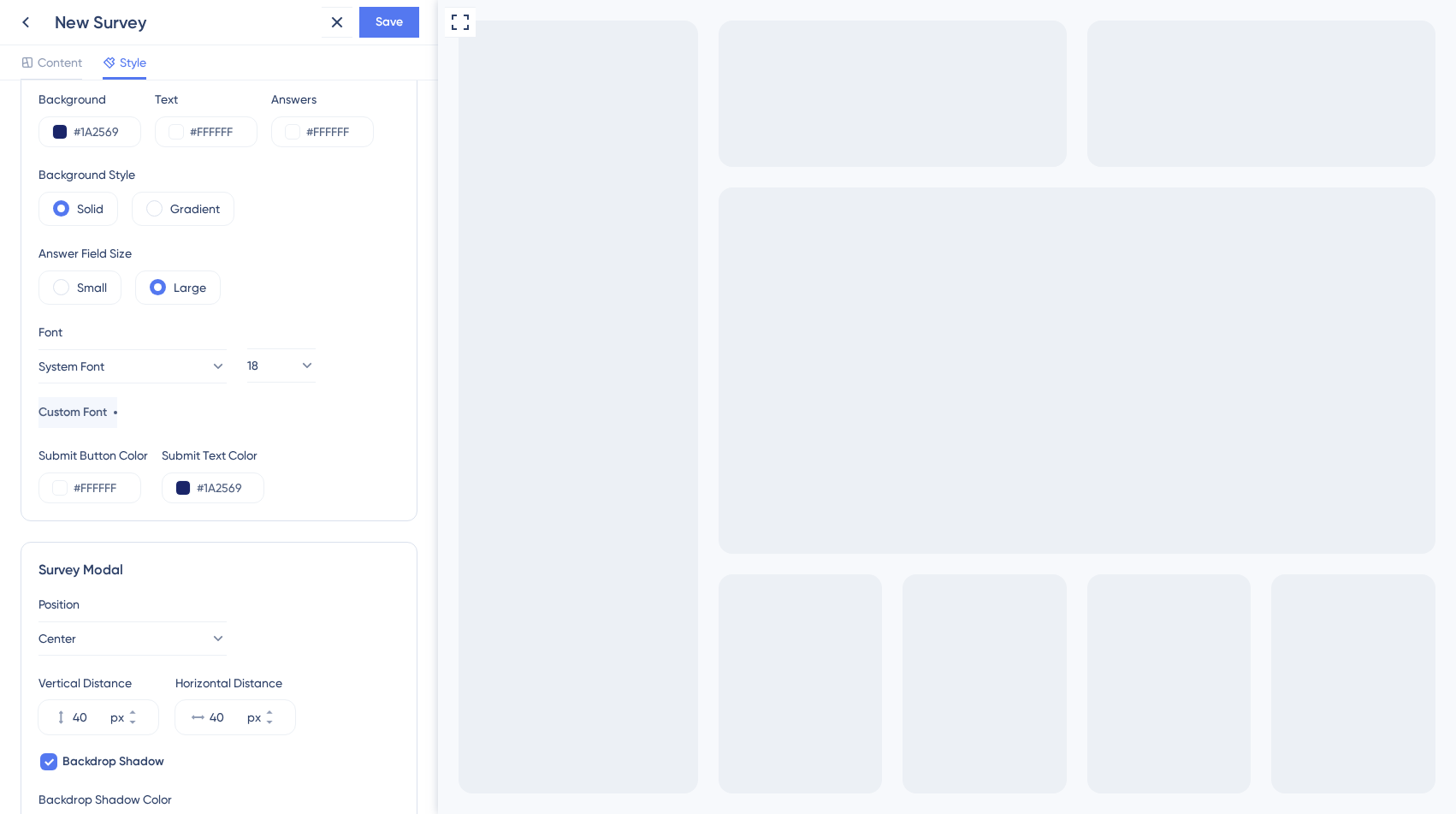
scroll to position [0, 0]
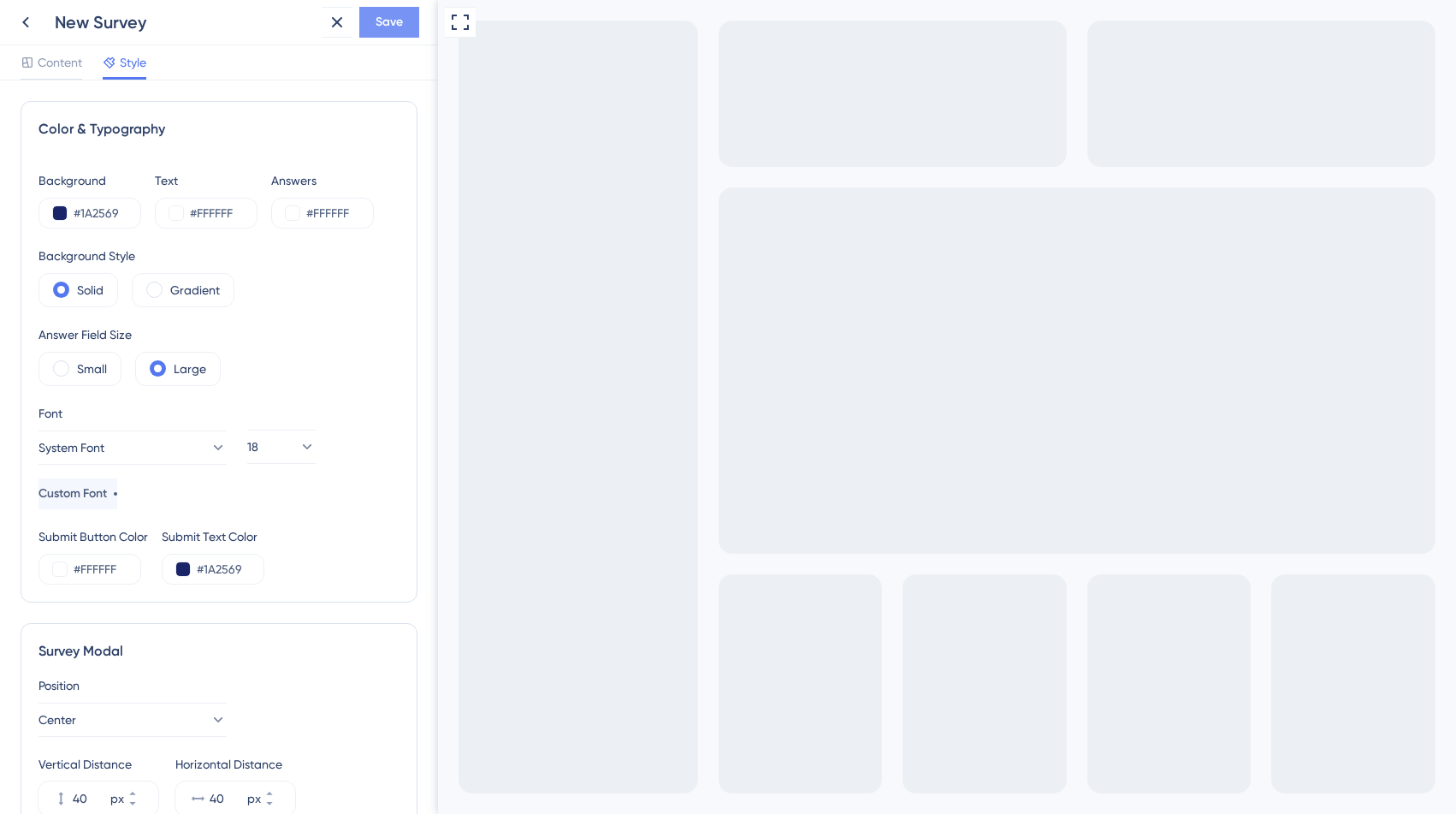
click at [375, 30] on span "Save" at bounding box center [389, 22] width 28 height 21
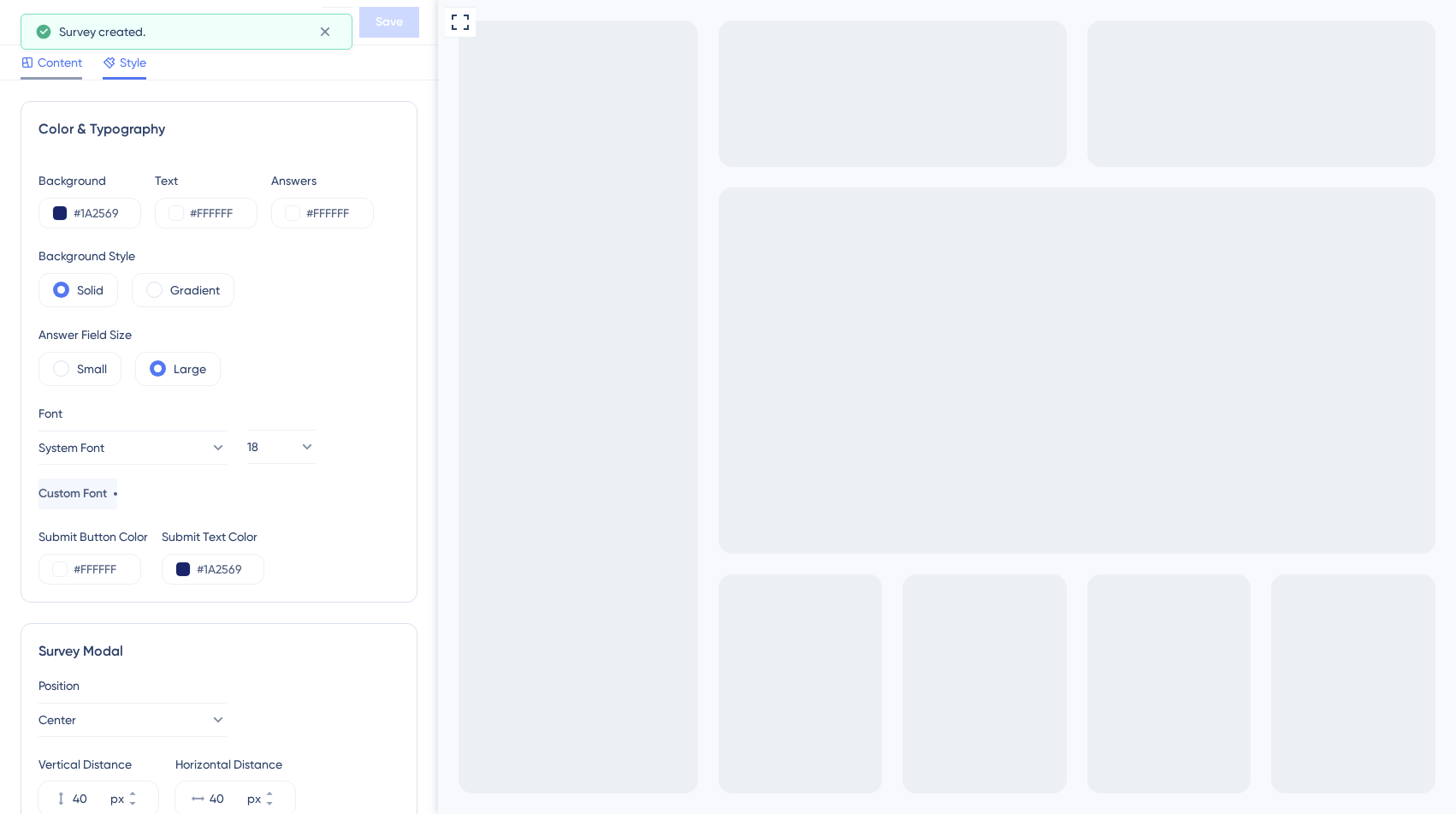
click at [58, 67] on span "Content" at bounding box center [60, 63] width 45 height 21
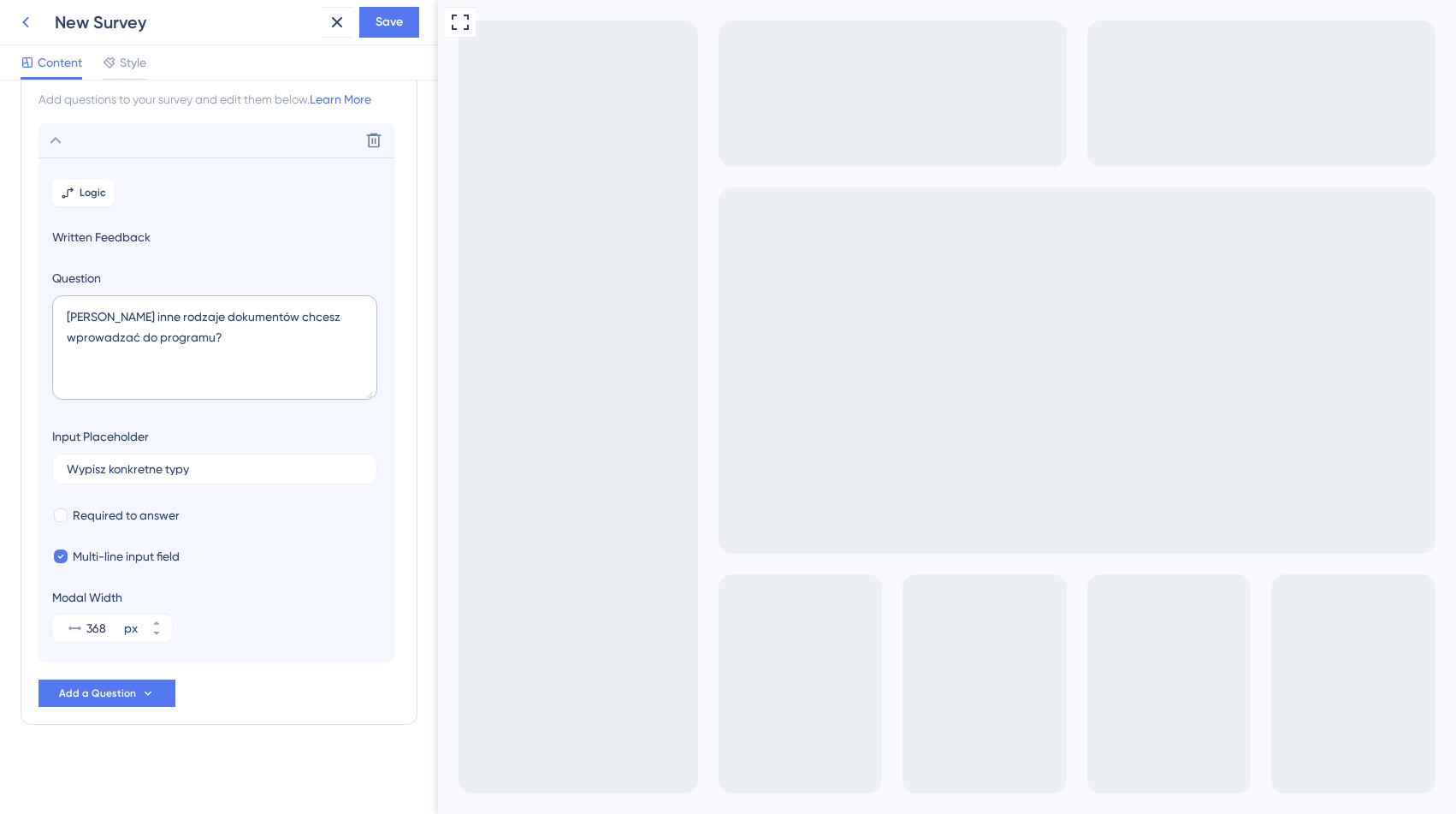
click at [15, 16] on icon at bounding box center [26, 22] width 21 height 21
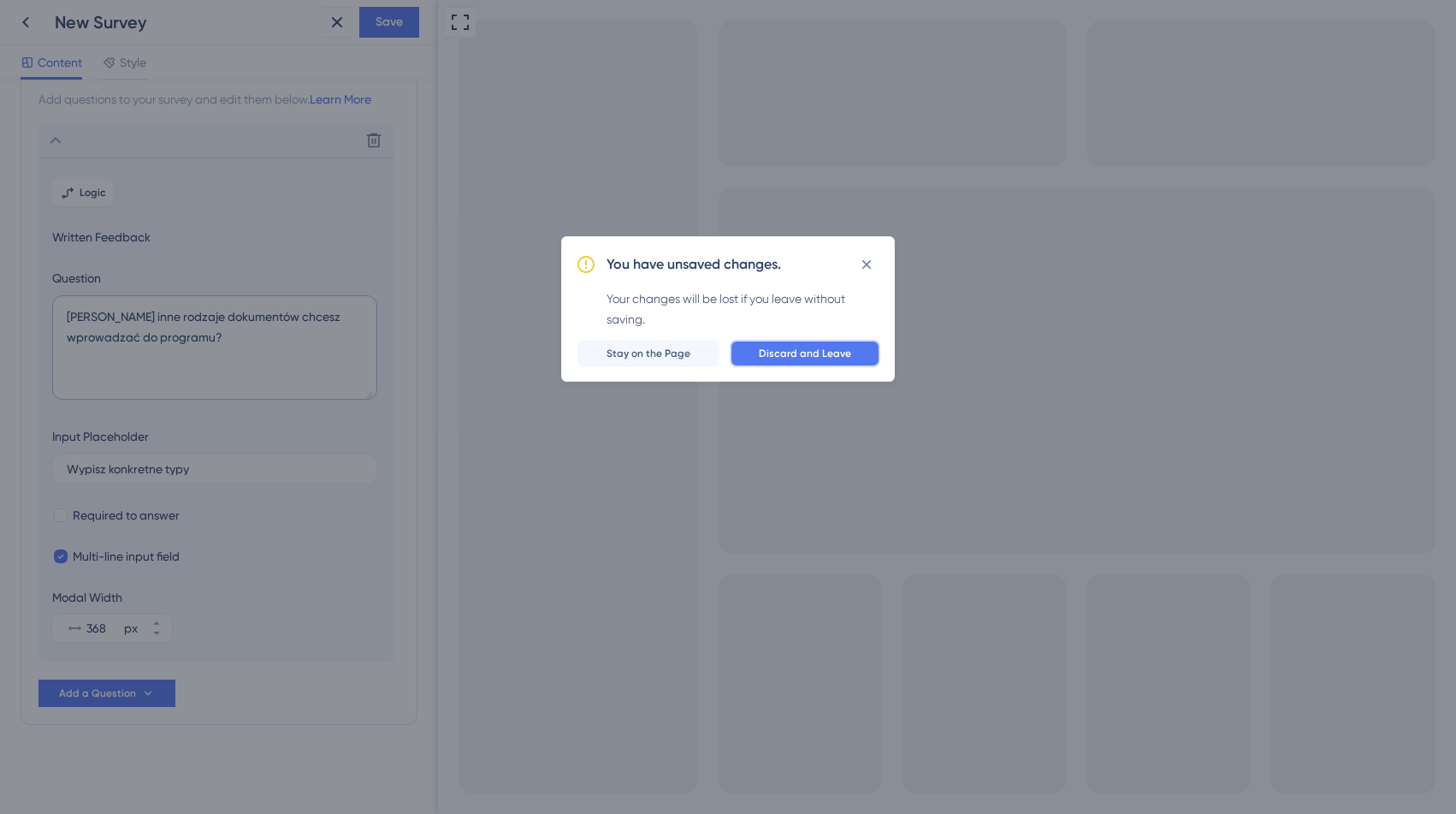
click at [764, 355] on span "Discard and Leave" at bounding box center [804, 353] width 92 height 14
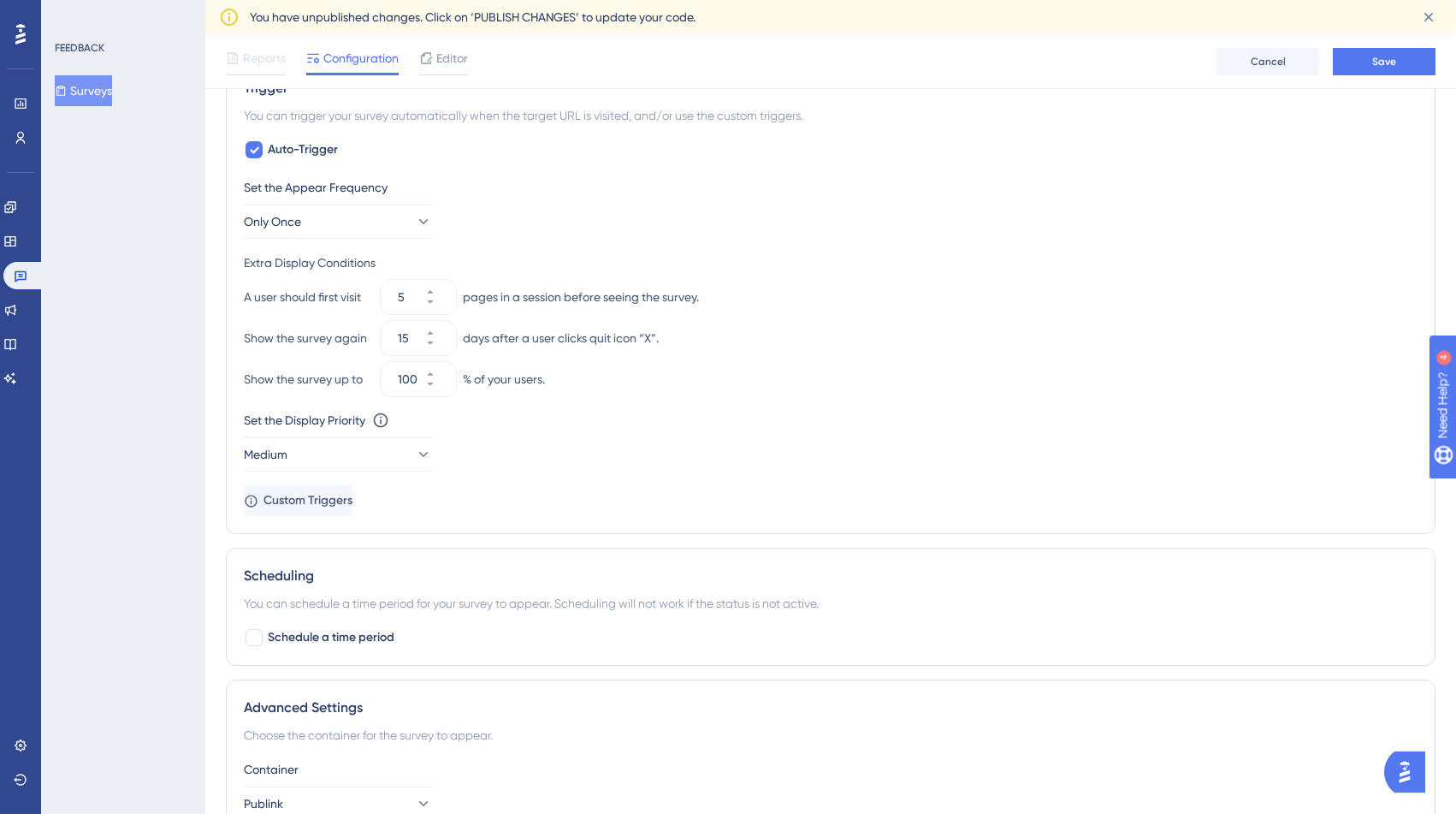
scroll to position [657, 0]
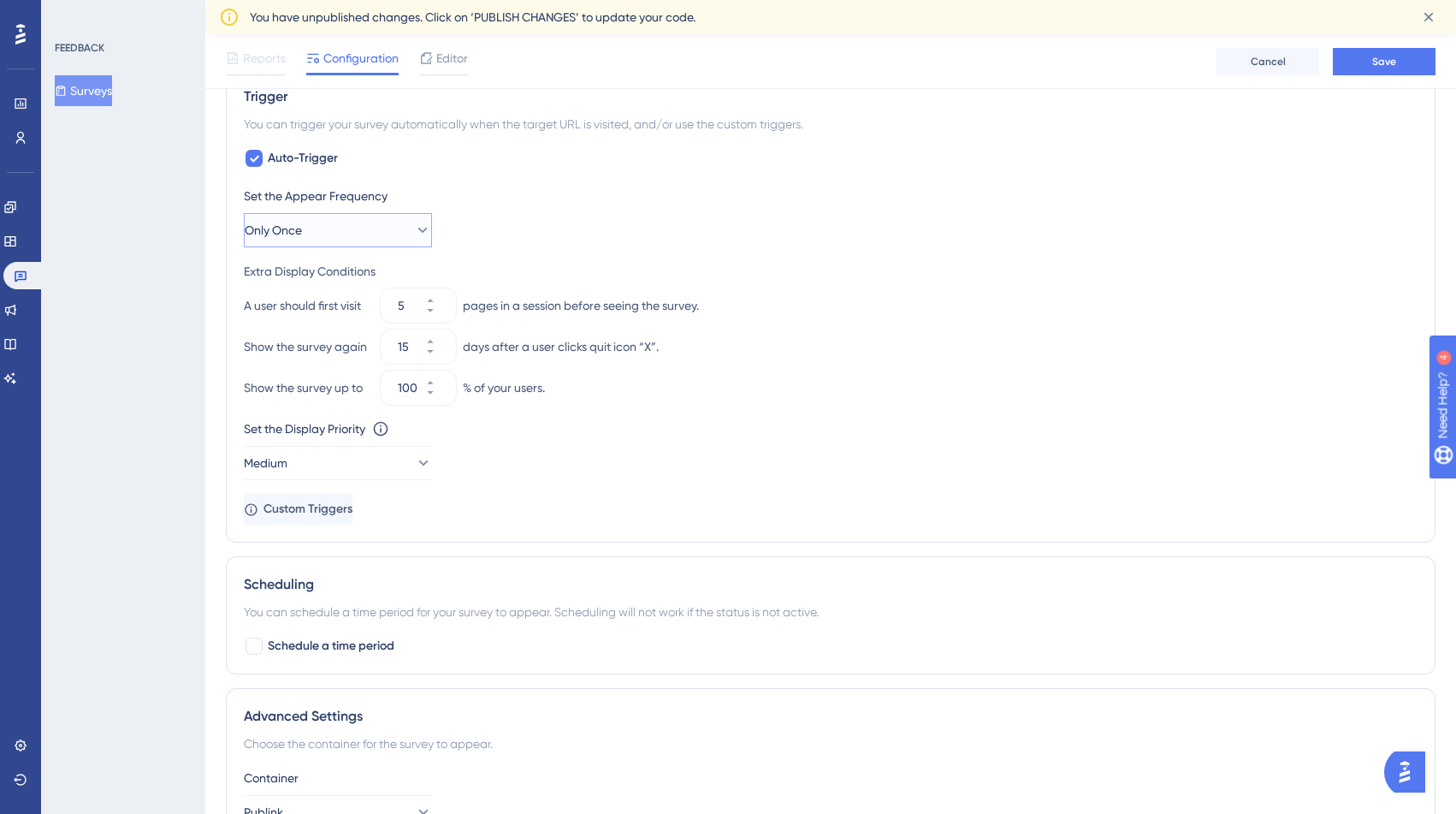
click at [345, 230] on button "Only Once" at bounding box center [338, 230] width 189 height 34
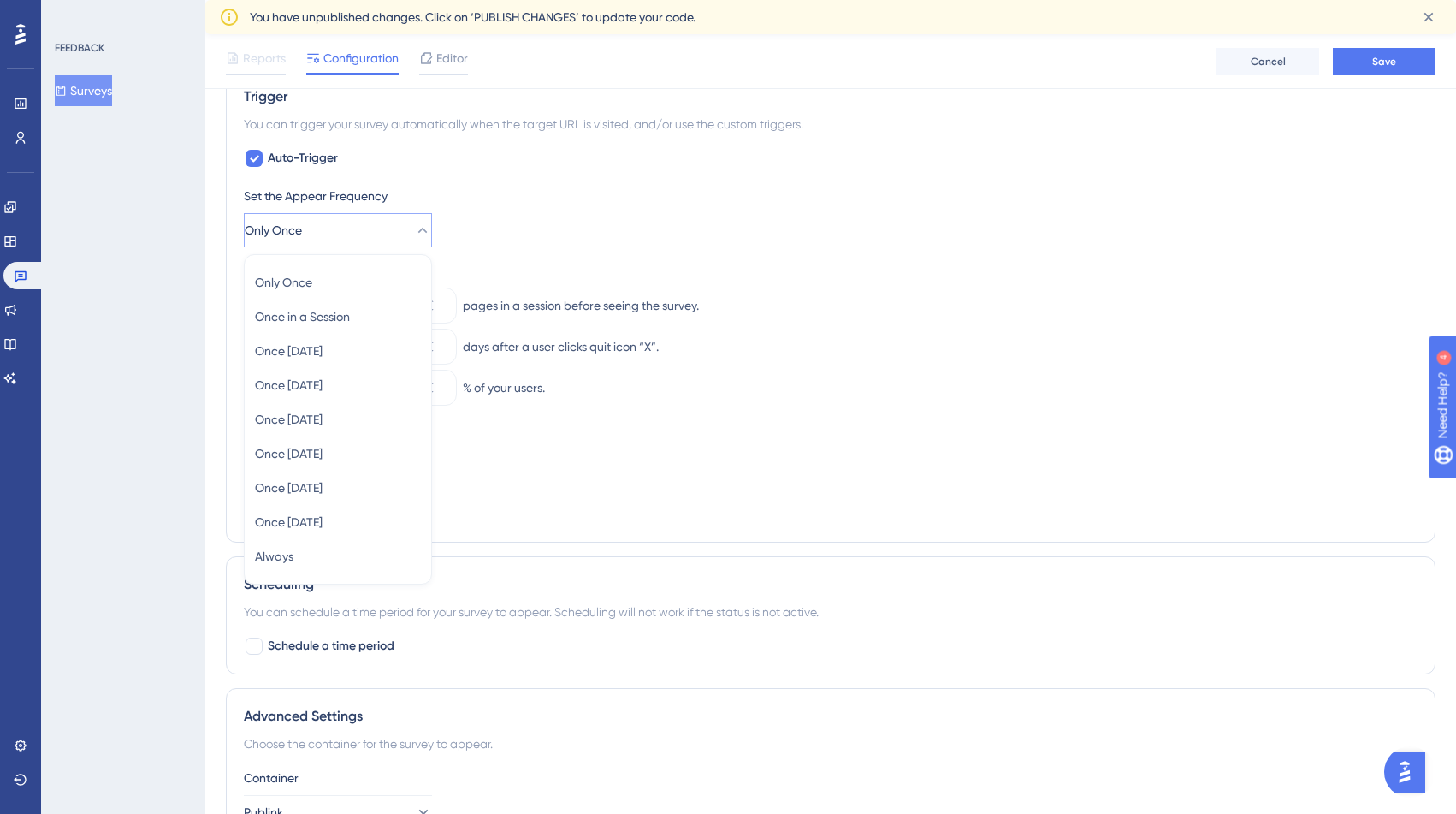
scroll to position [670, 0]
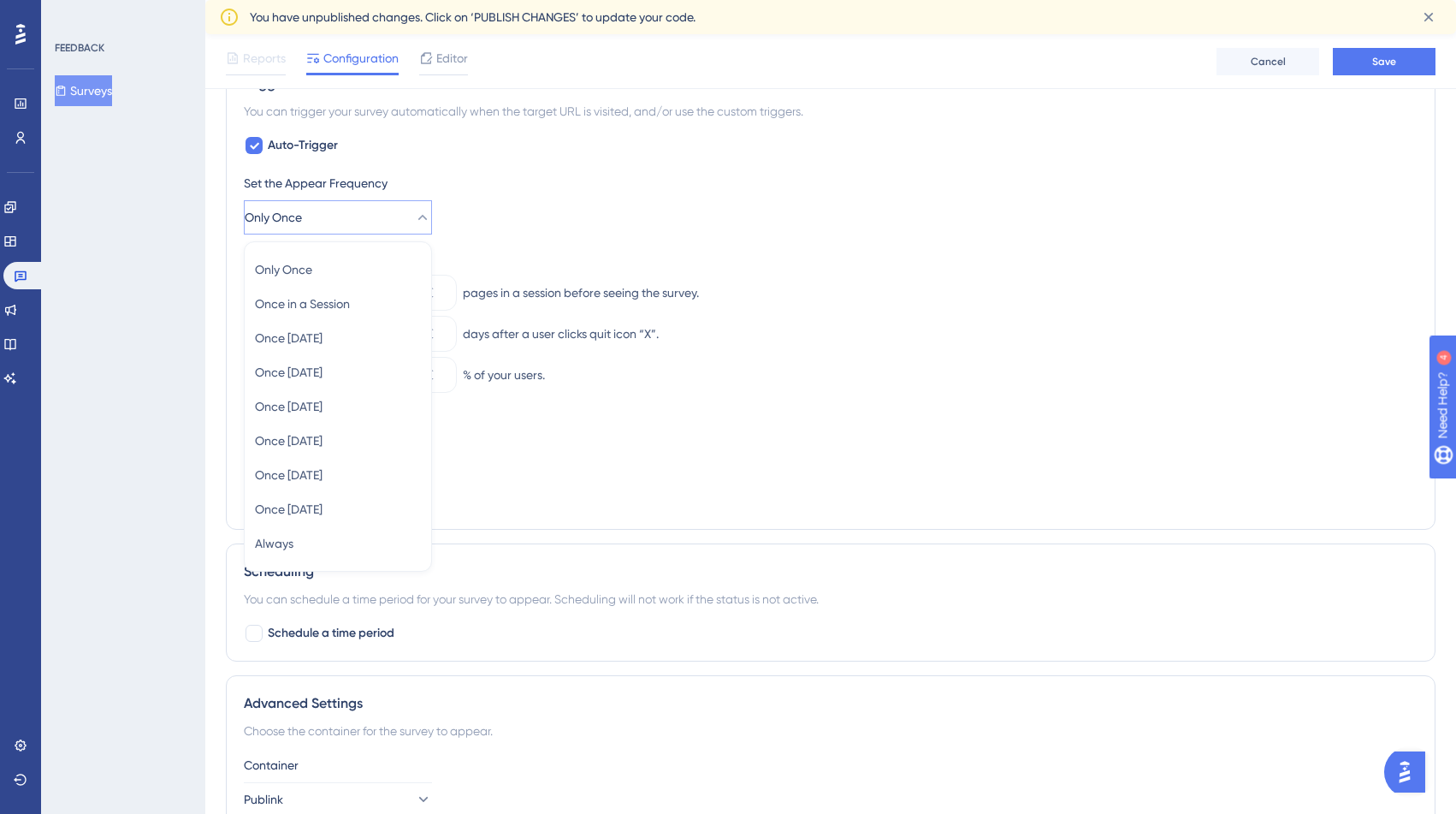
click at [576, 196] on div "Set the Appear Frequency Only Once Only Once Only Once Once in a Session Once i…" at bounding box center [830, 204] width 1174 height 62
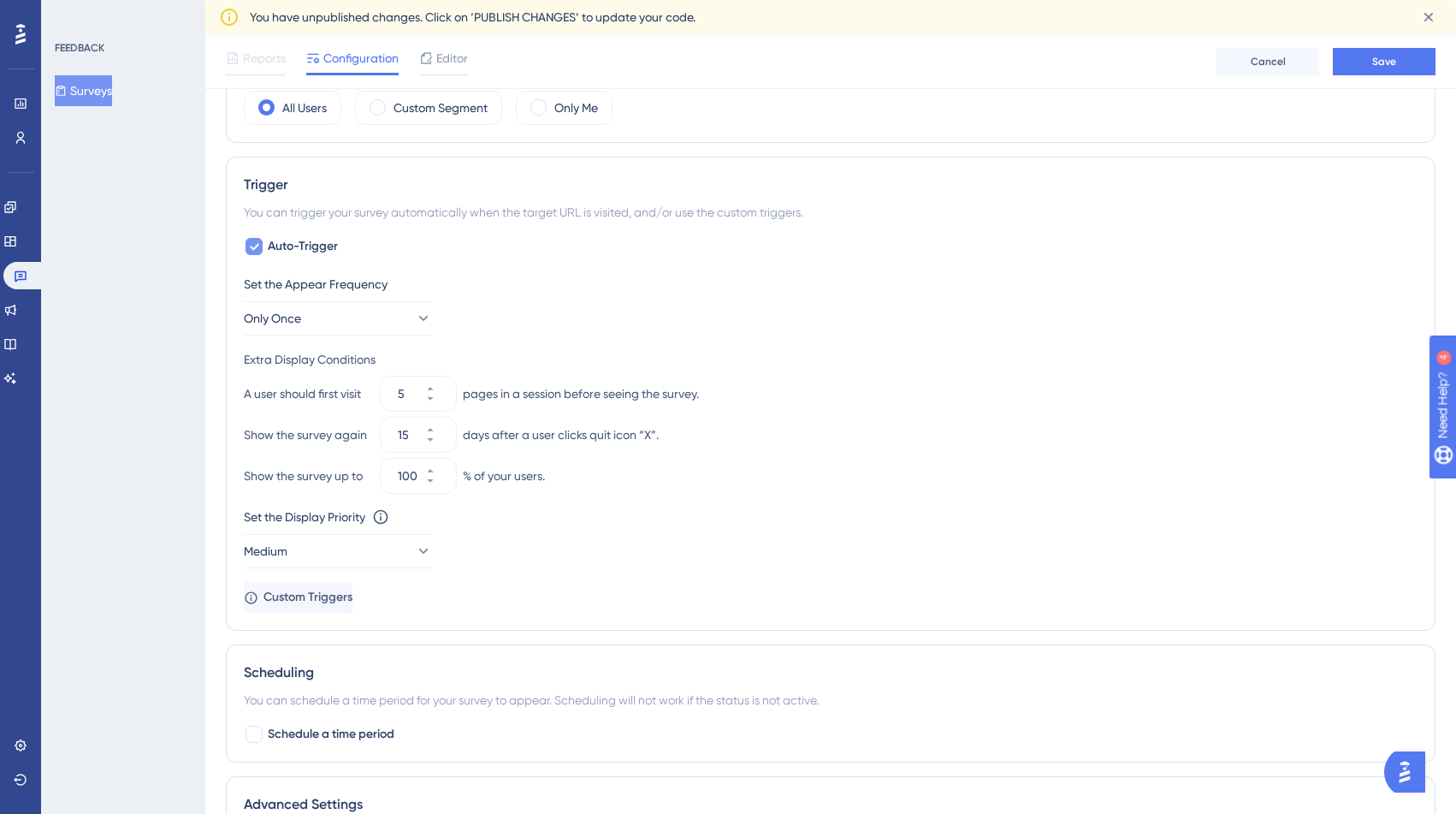
scroll to position [535, 0]
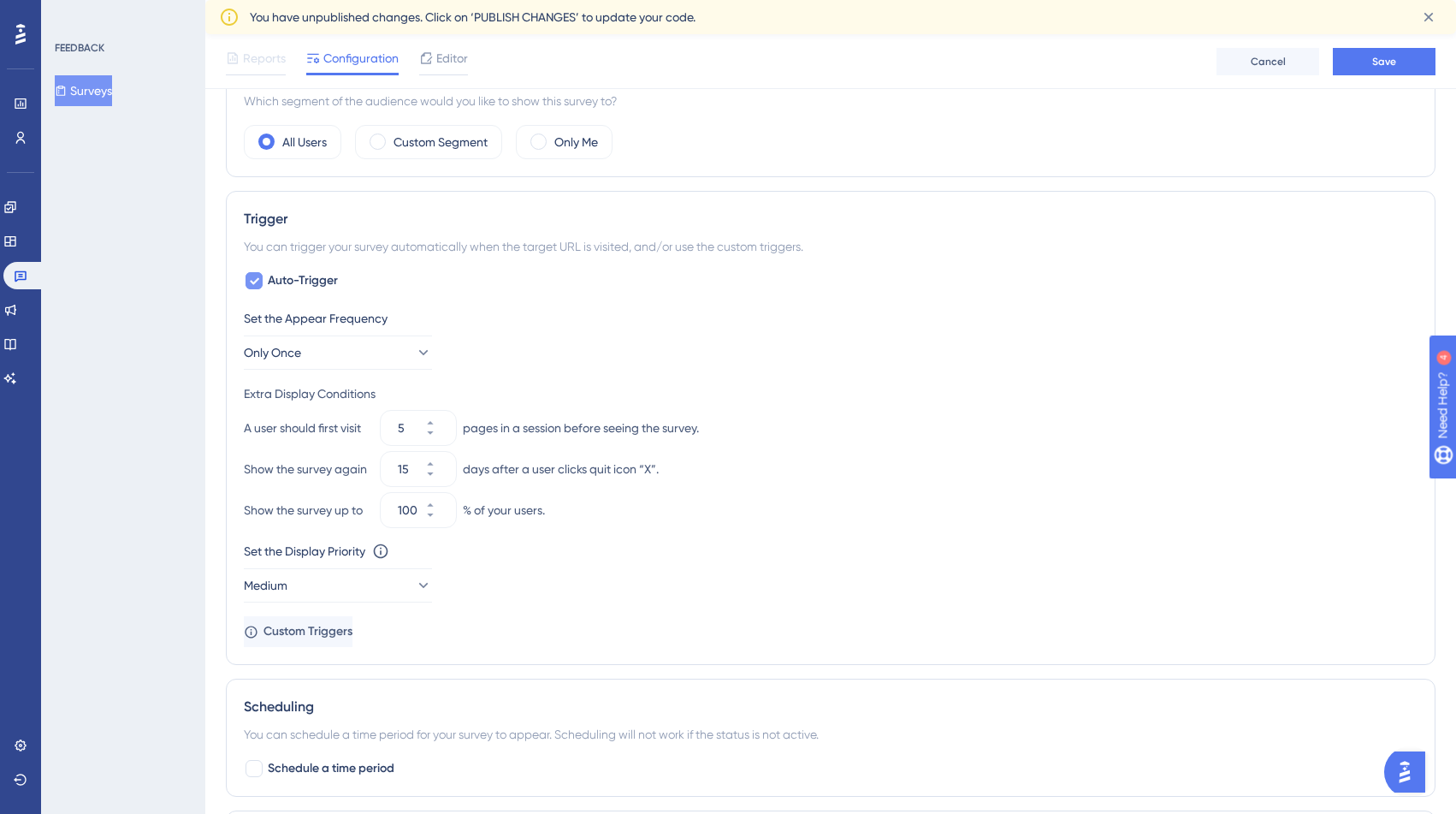
click at [253, 283] on icon at bounding box center [254, 282] width 9 height 7
checkbox input "false"
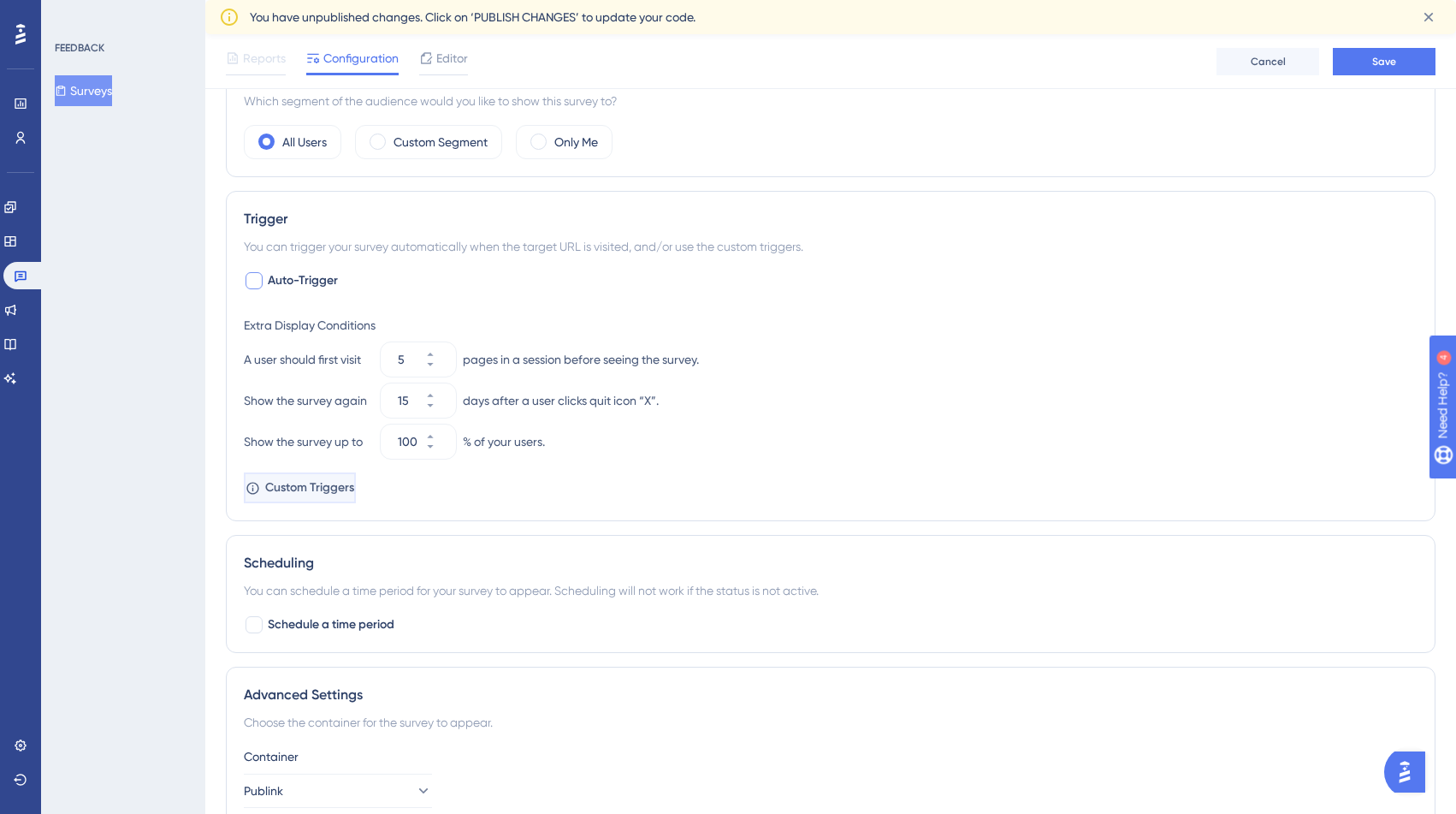
click at [338, 492] on span "Custom Triggers" at bounding box center [309, 488] width 89 height 21
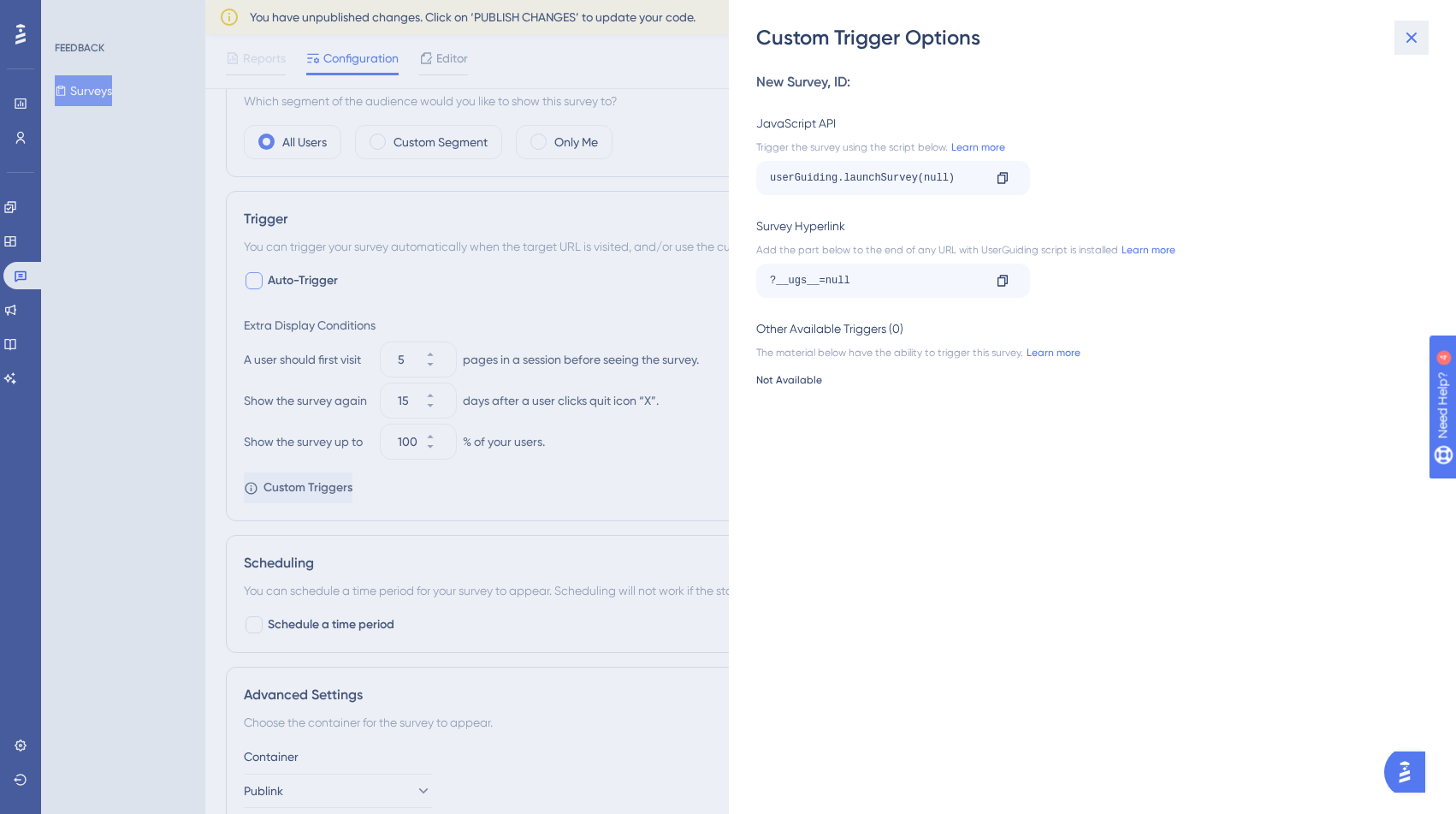
click at [1416, 42] on icon at bounding box center [1412, 38] width 21 height 21
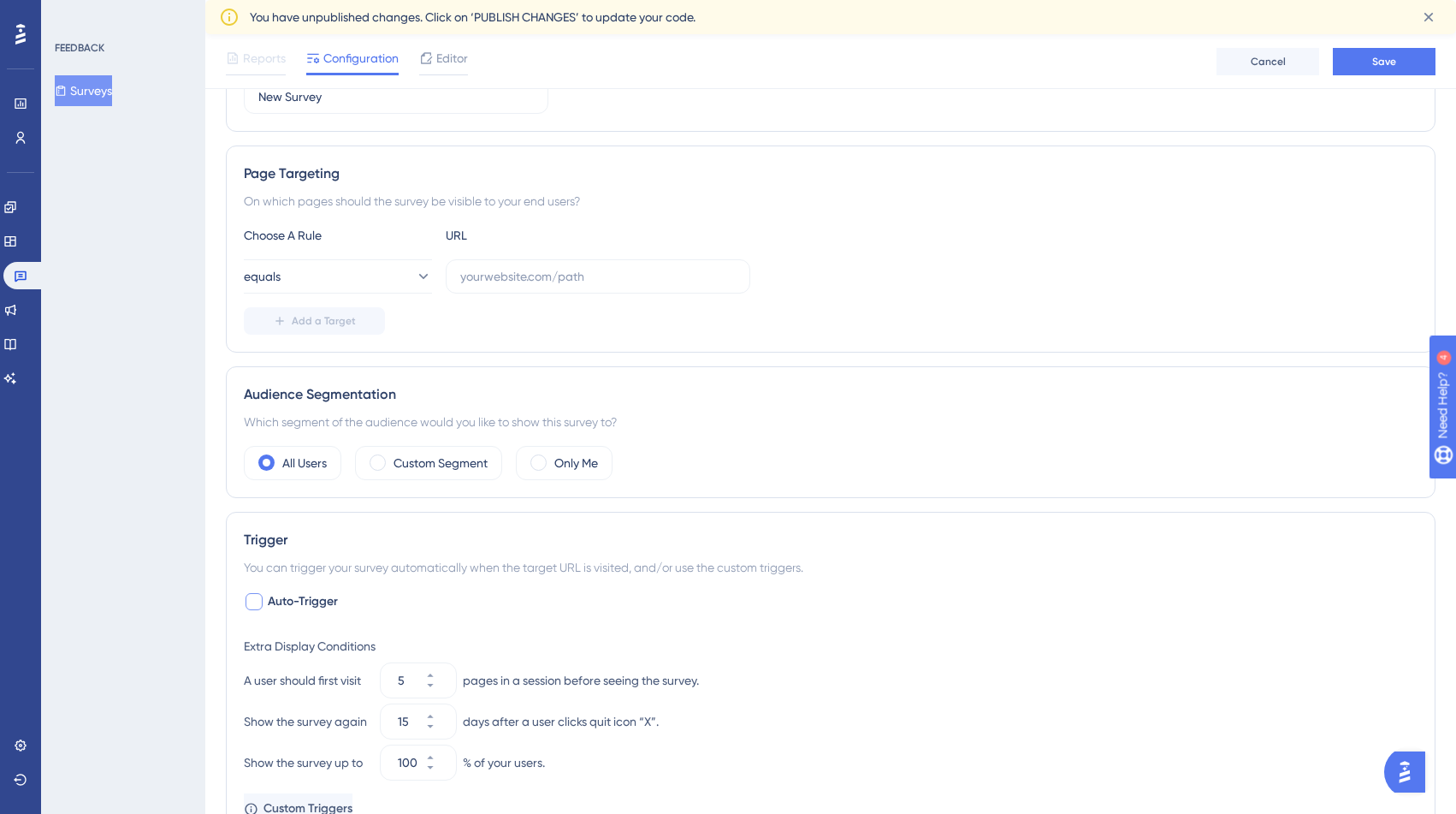
scroll to position [0, 0]
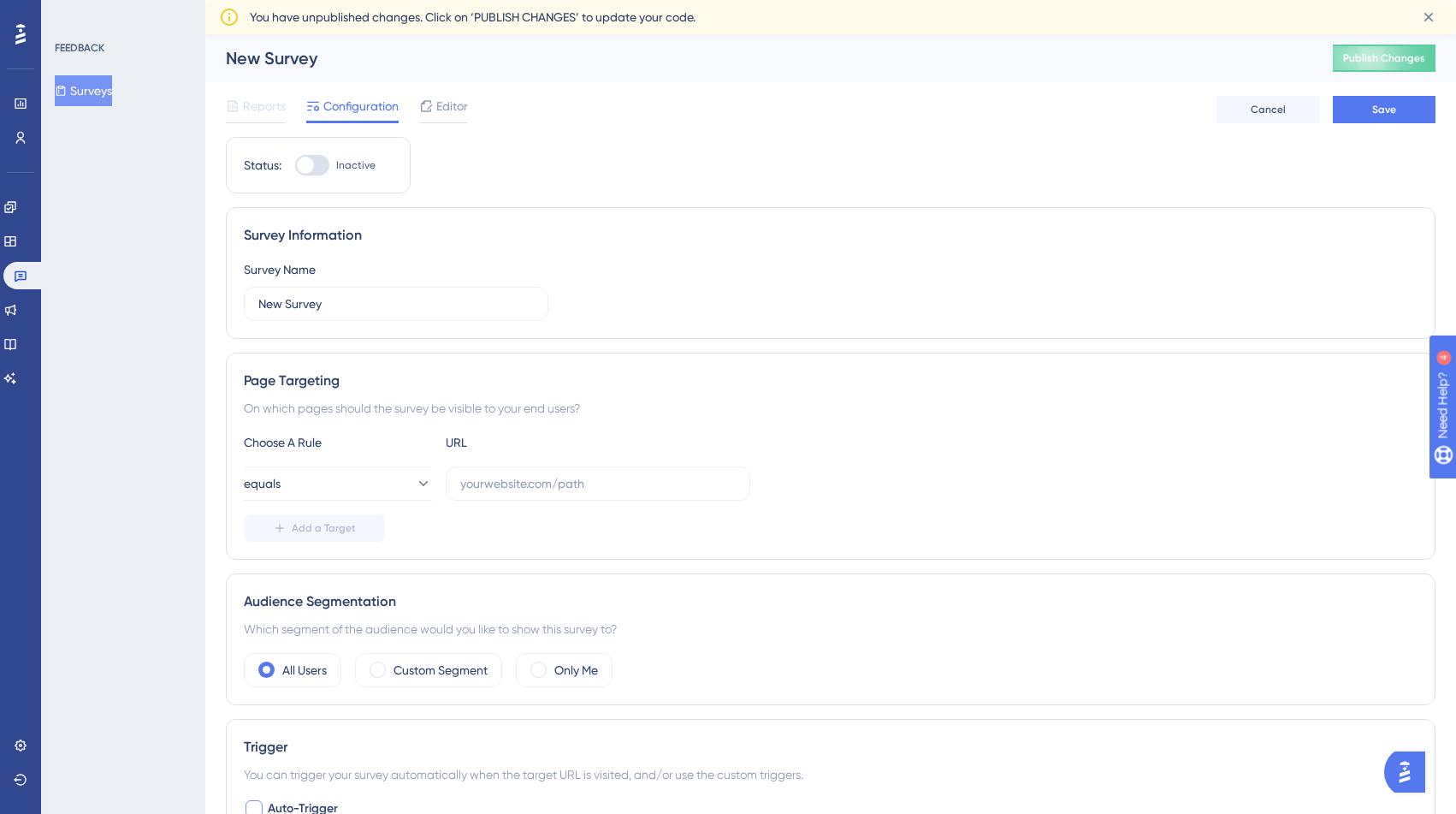
click at [285, 59] on div "New Survey" at bounding box center [758, 59] width 1064 height 24
click at [450, 104] on span "Editor" at bounding box center [452, 106] width 32 height 21
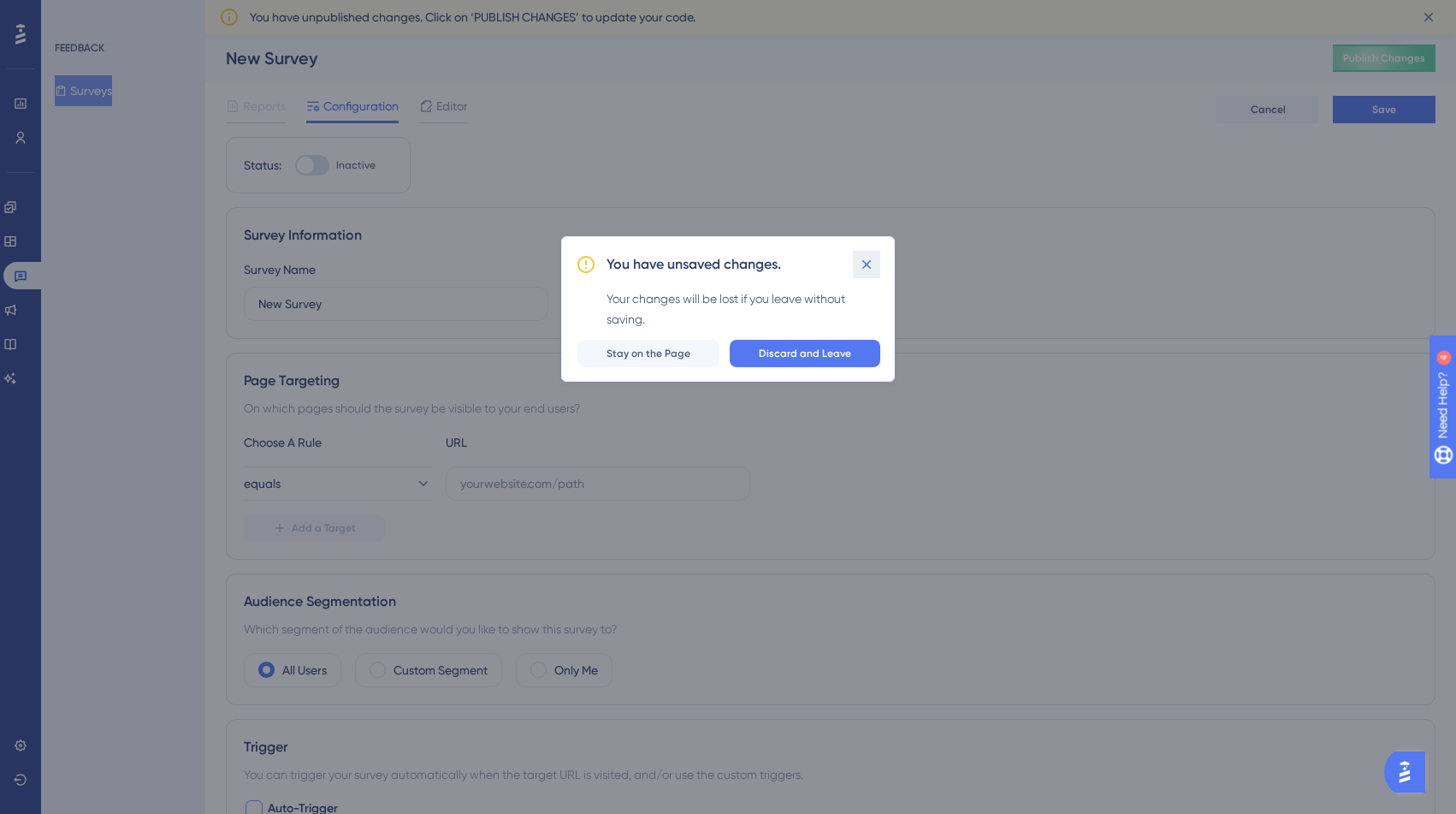
click at [871, 269] on icon at bounding box center [867, 264] width 17 height 17
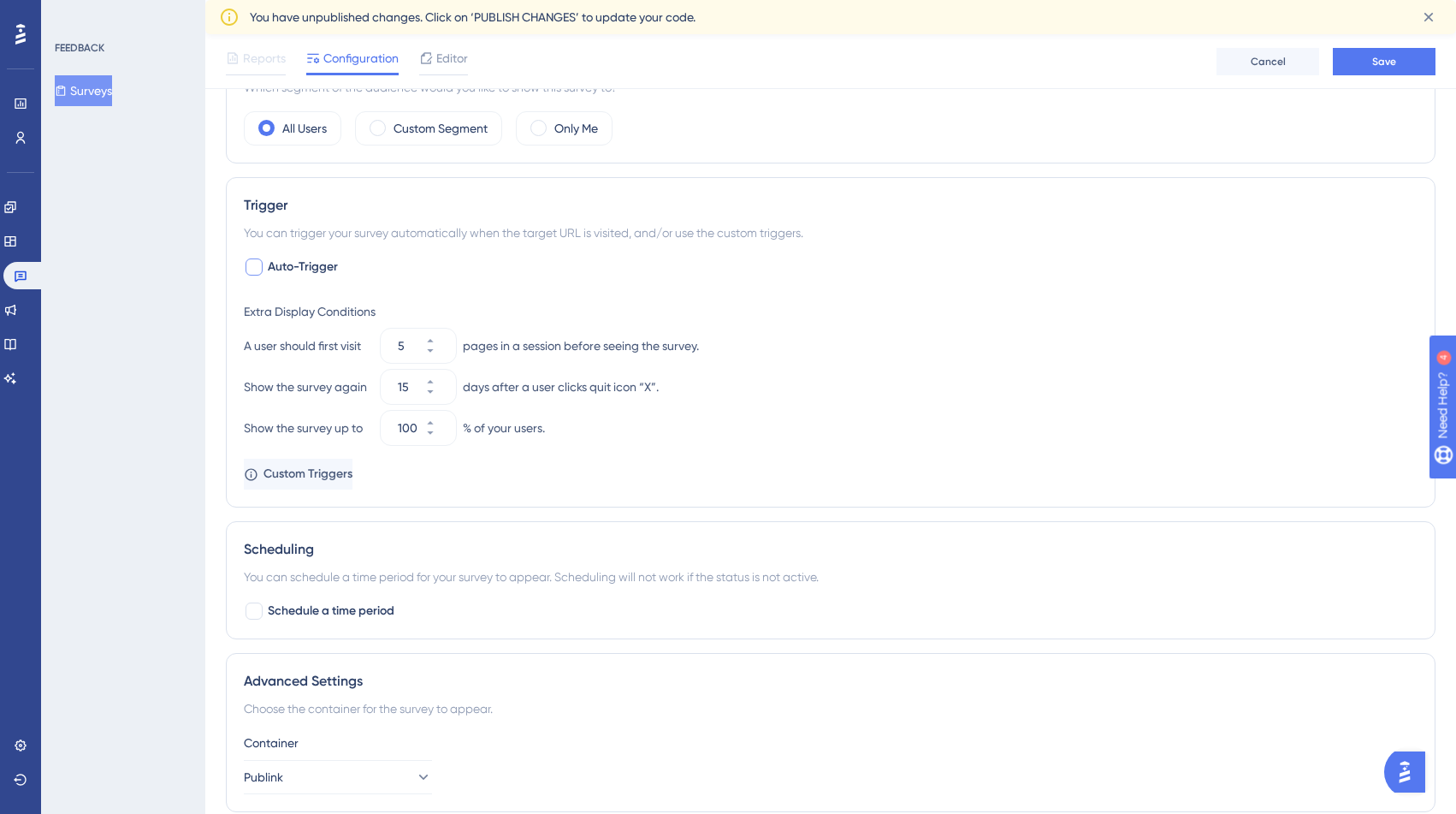
scroll to position [649, 0]
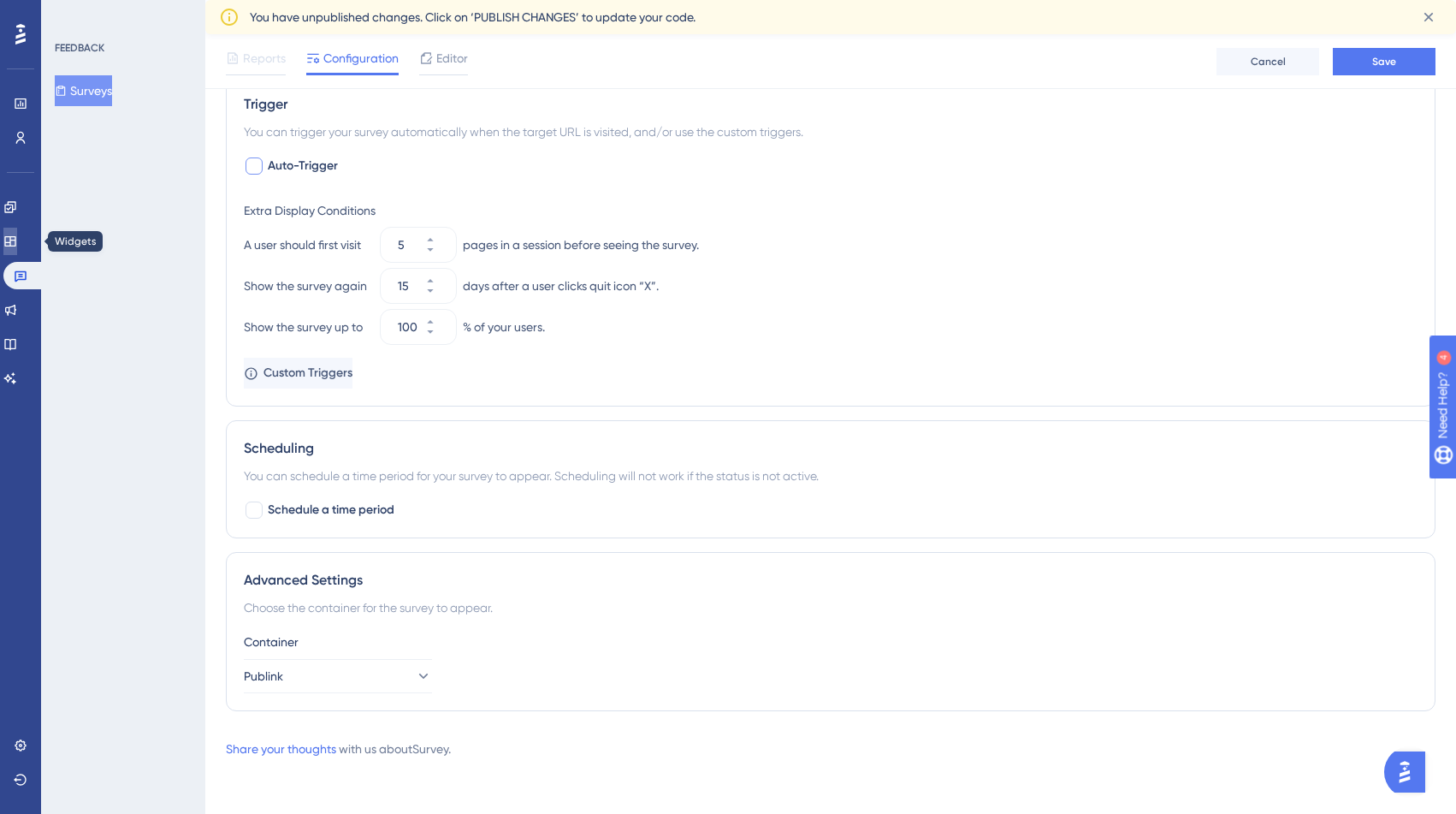
click at [15, 239] on icon at bounding box center [9, 241] width 11 height 10
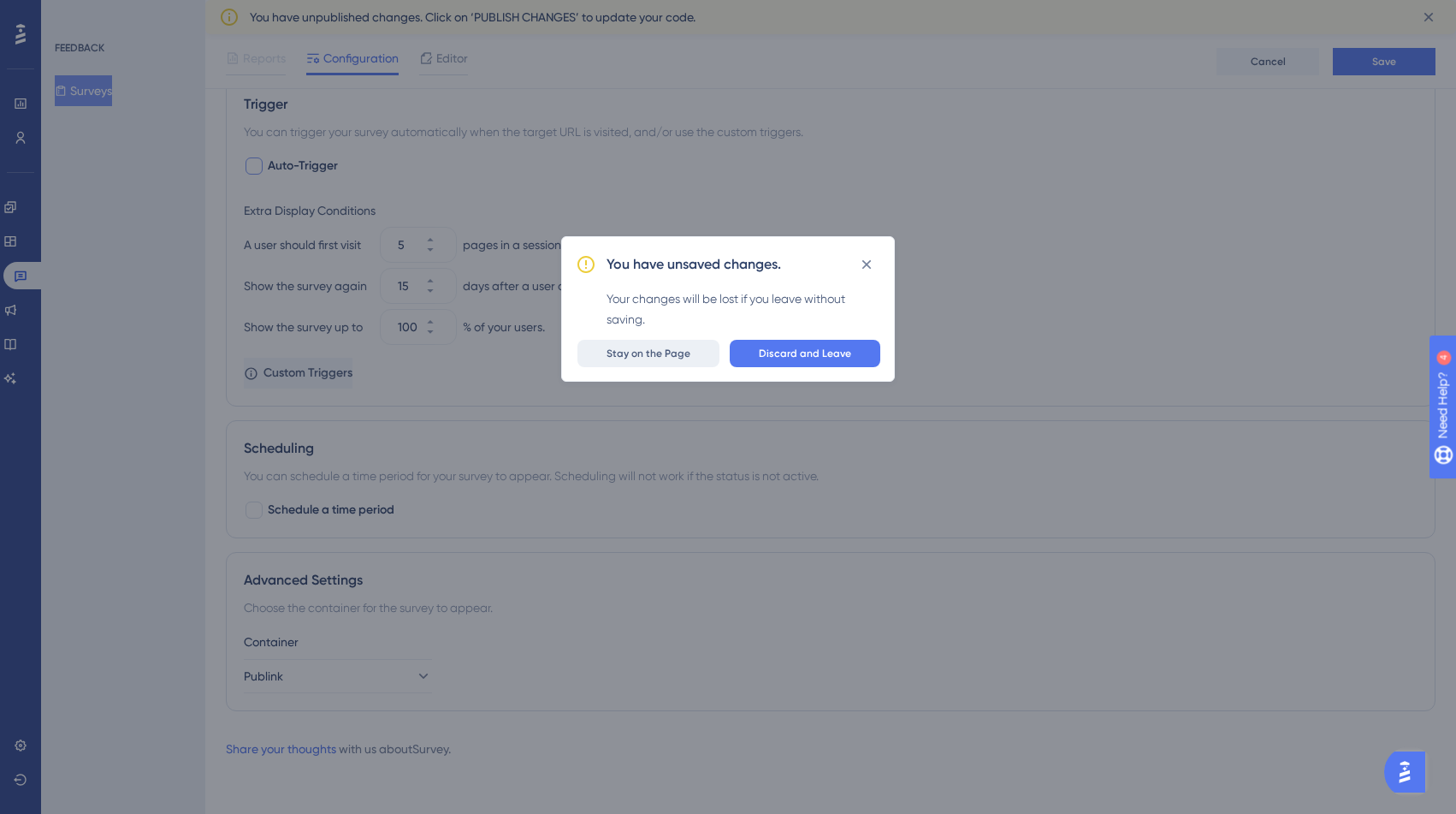
click at [662, 358] on span "Stay on the Page" at bounding box center [647, 353] width 84 height 14
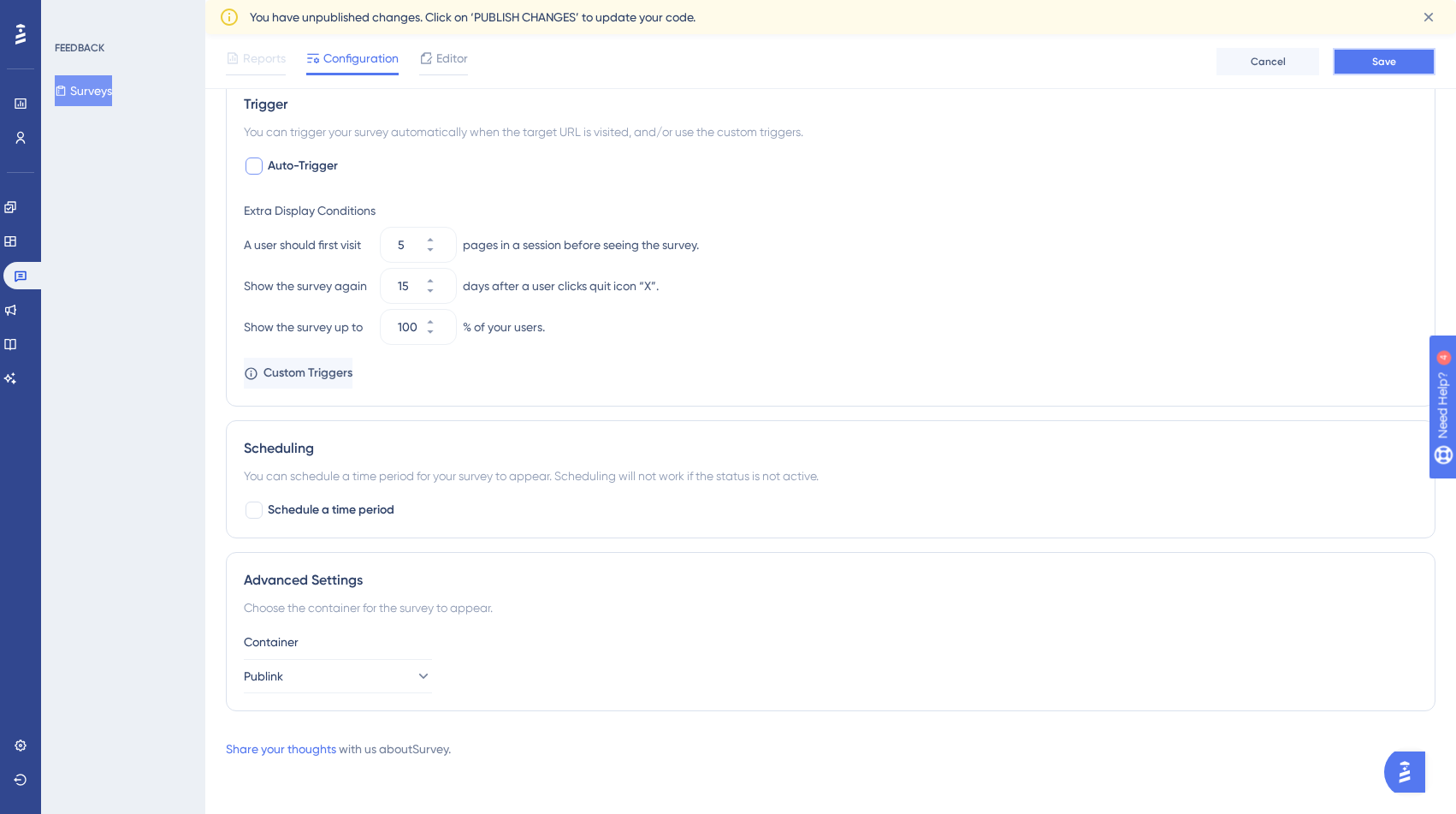
click at [1379, 62] on span "Save" at bounding box center [1385, 62] width 24 height 14
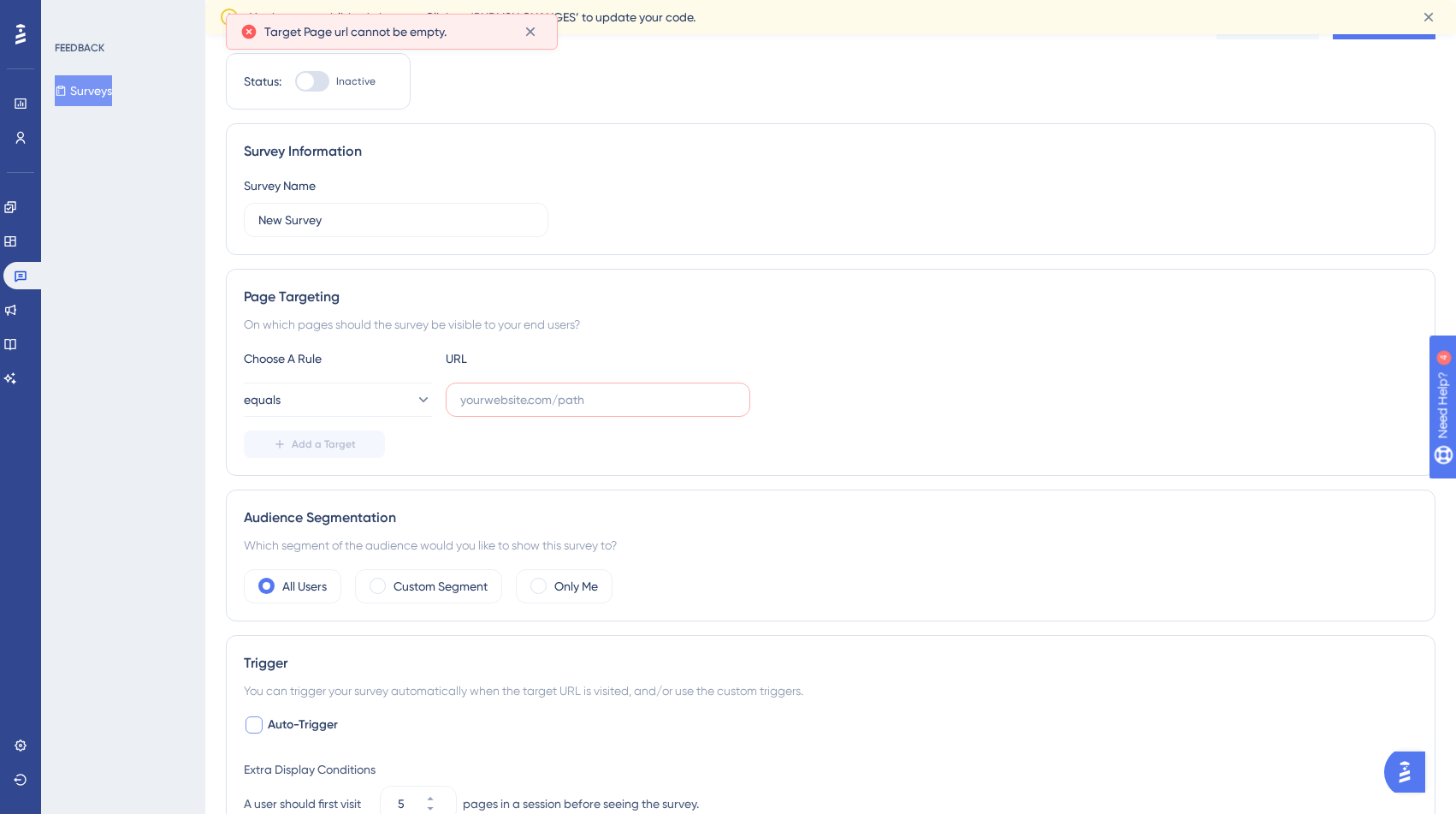
scroll to position [0, 0]
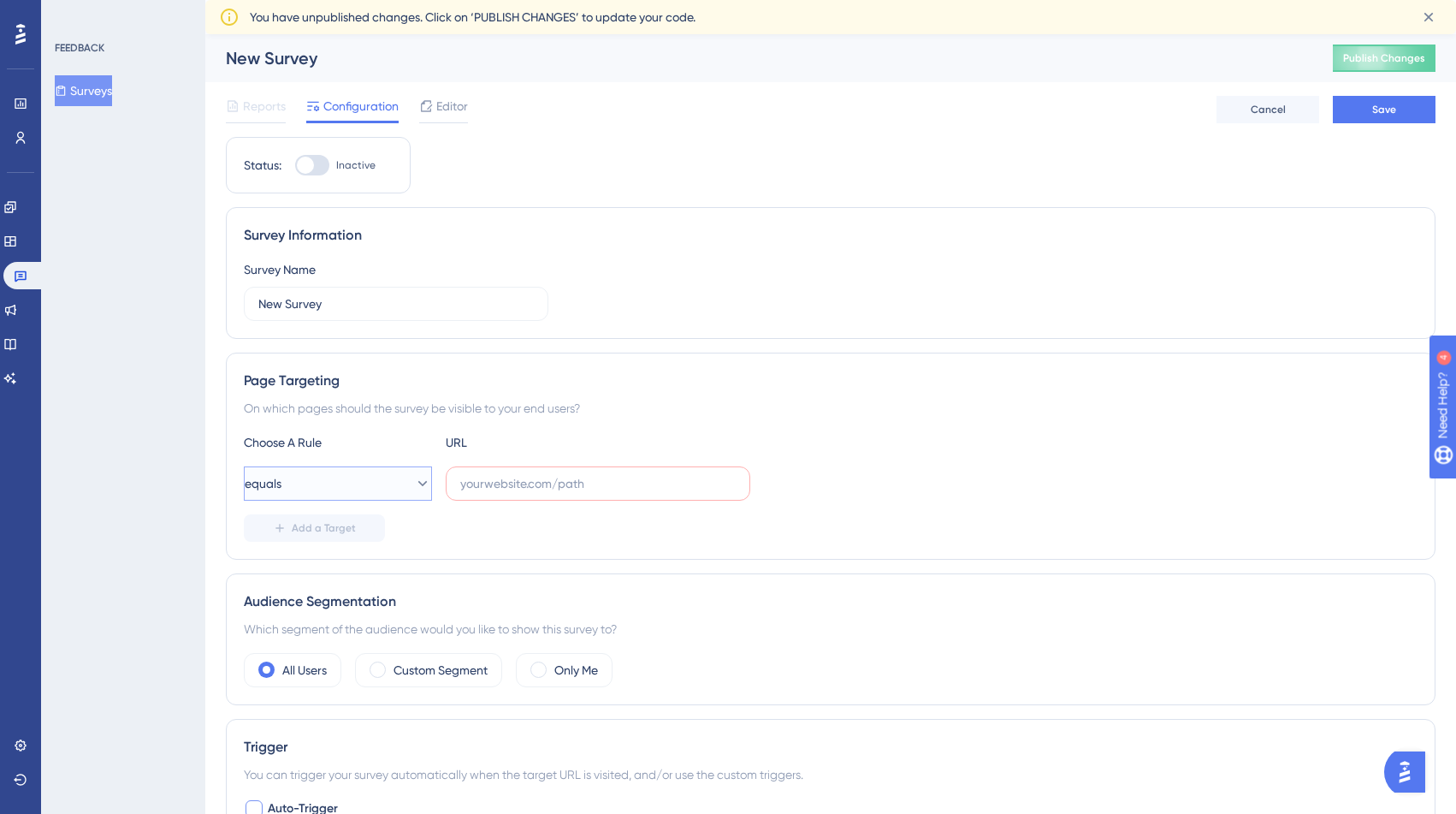
click at [334, 485] on button "equals" at bounding box center [338, 484] width 189 height 34
